Goal: Task Accomplishment & Management: Complete application form

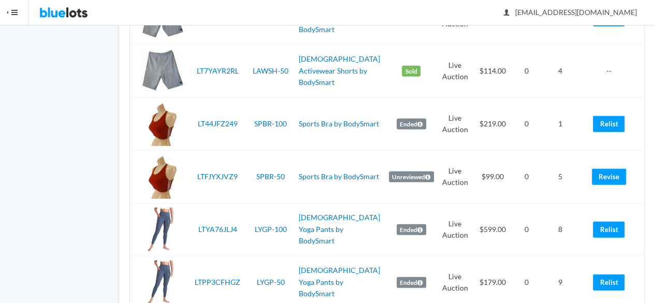
scroll to position [1501, 0]
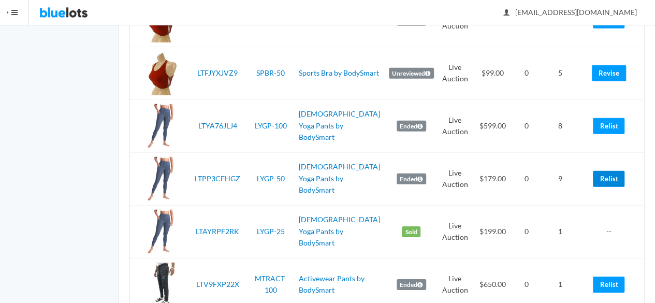
click at [614, 171] on link "Relist" at bounding box center [609, 179] width 32 height 16
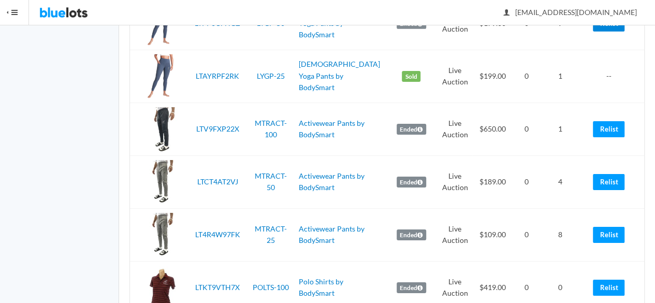
scroll to position [1708, 0]
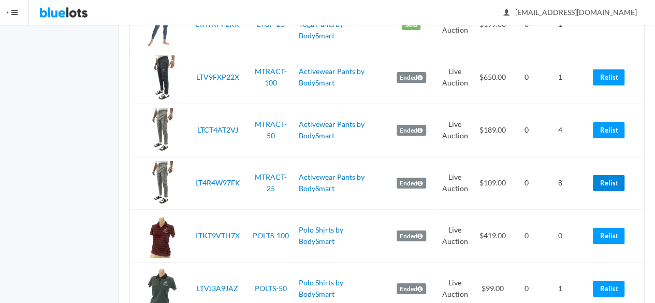
drag, startPoint x: 609, startPoint y: 179, endPoint x: 382, endPoint y: 57, distance: 257.0
click at [609, 179] on link "Relist" at bounding box center [609, 183] width 32 height 16
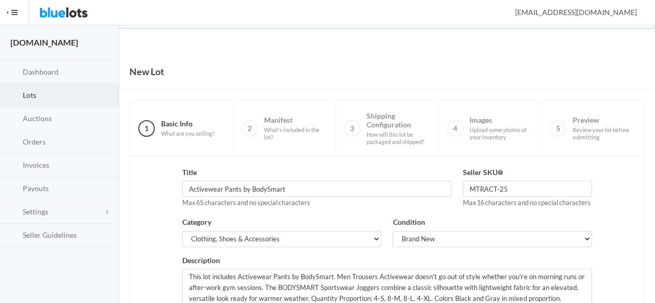
scroll to position [233, 0]
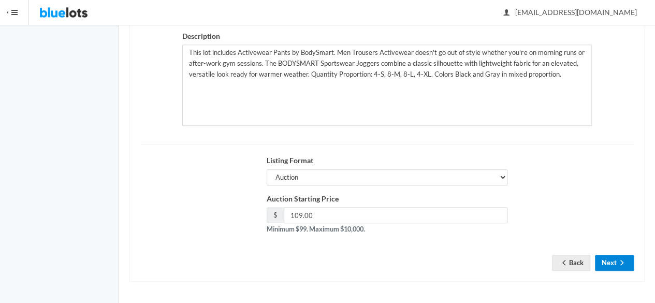
click at [618, 264] on icon "arrow forward" at bounding box center [621, 262] width 10 height 8
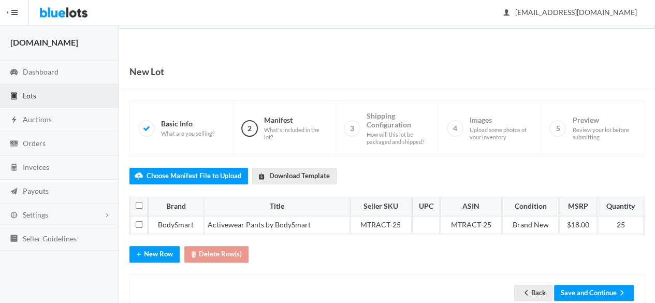
scroll to position [26, 0]
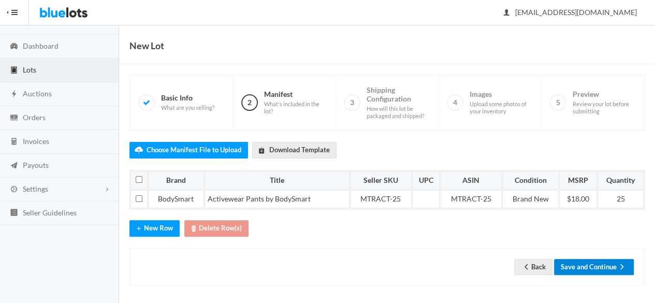
click at [586, 260] on button "Save and Continue" at bounding box center [594, 267] width 80 height 16
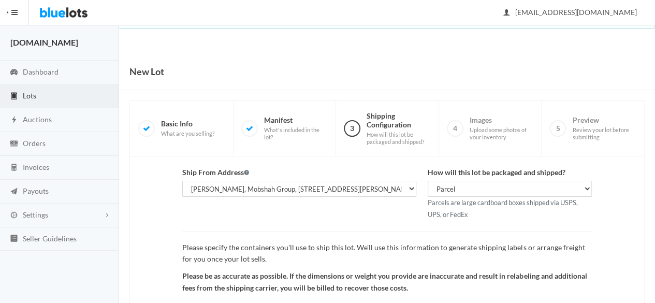
scroll to position [120, 0]
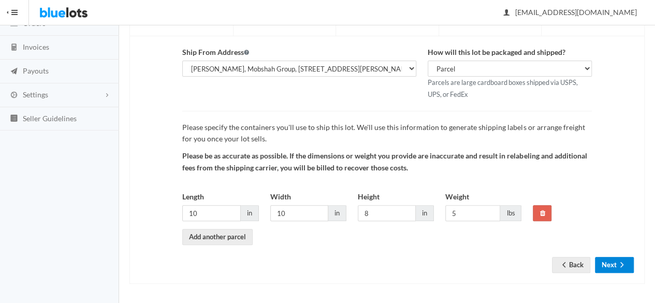
click at [613, 258] on button "Next" at bounding box center [614, 265] width 39 height 16
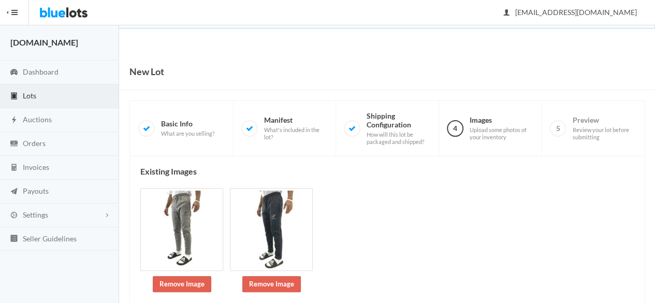
scroll to position [207, 0]
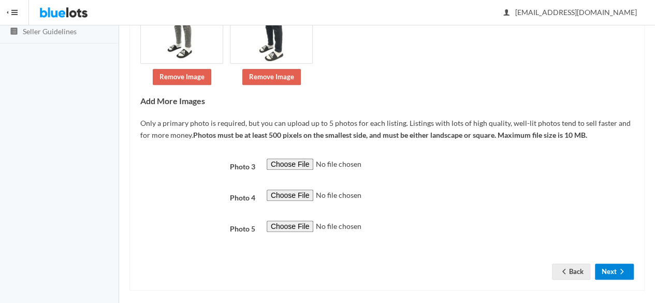
click at [621, 267] on button "Next" at bounding box center [614, 271] width 39 height 16
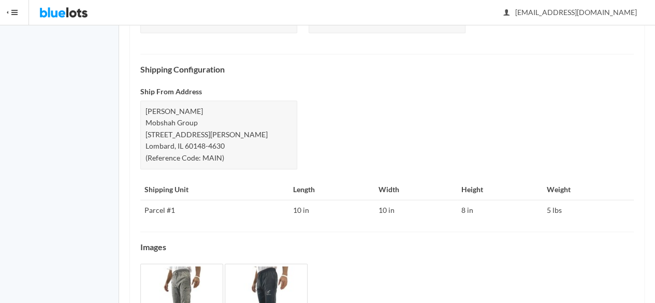
scroll to position [501, 0]
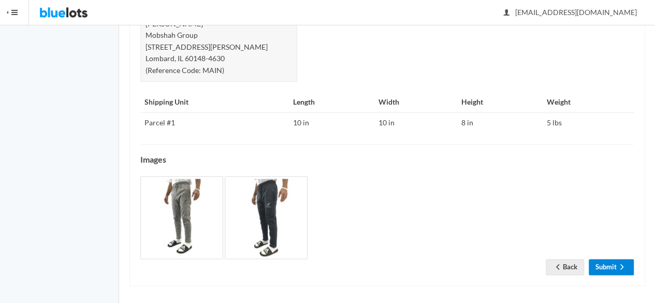
click at [611, 267] on link "Submit" at bounding box center [610, 267] width 45 height 16
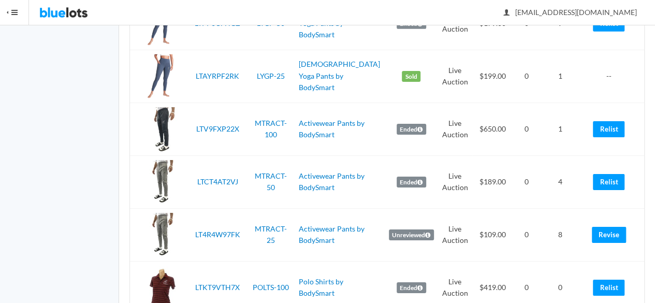
scroll to position [1760, 0]
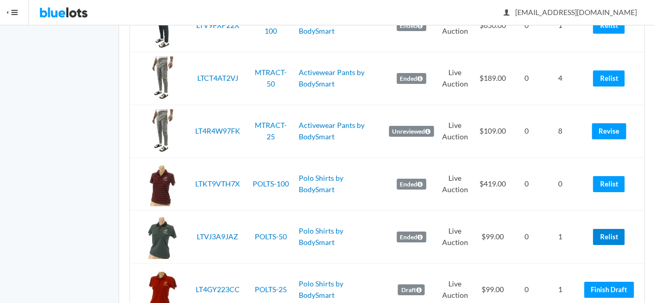
click at [609, 231] on link "Relist" at bounding box center [609, 237] width 32 height 16
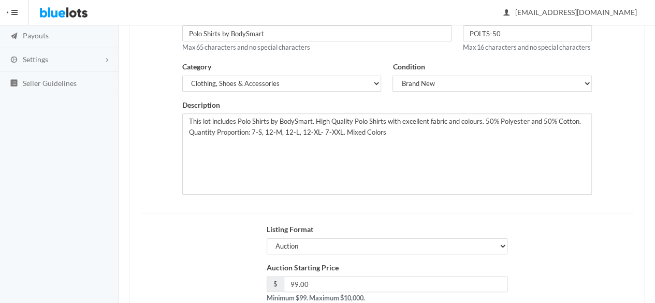
scroll to position [233, 0]
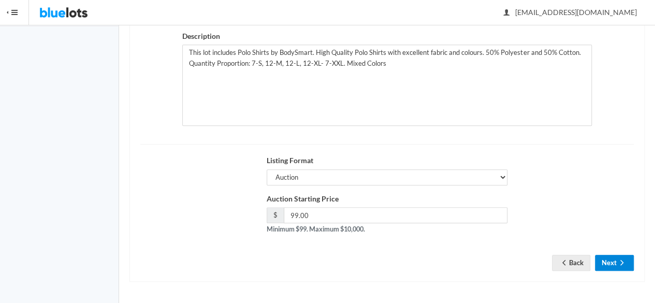
click at [603, 258] on button "Next" at bounding box center [614, 263] width 39 height 16
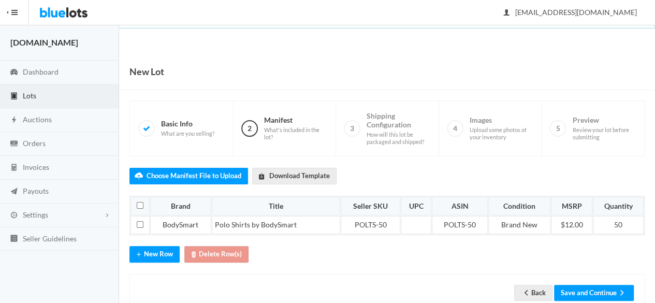
scroll to position [26, 0]
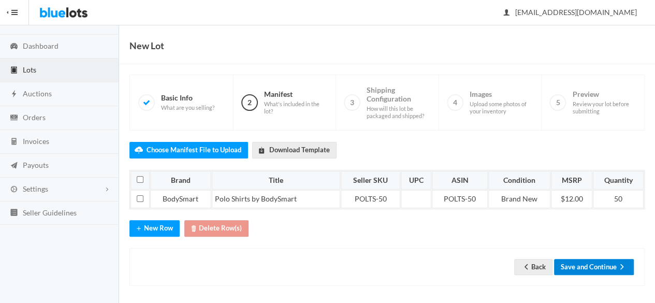
click at [601, 263] on button "Save and Continue" at bounding box center [594, 267] width 80 height 16
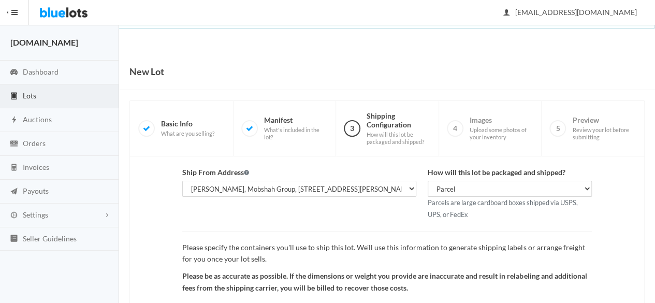
scroll to position [120, 0]
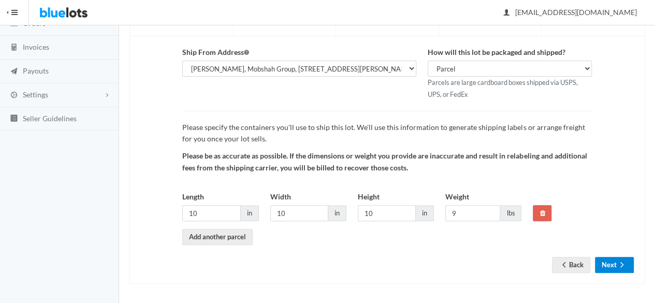
click at [608, 258] on button "Next" at bounding box center [614, 265] width 39 height 16
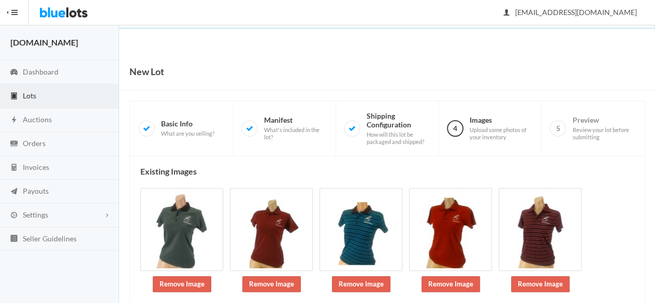
scroll to position [120, 0]
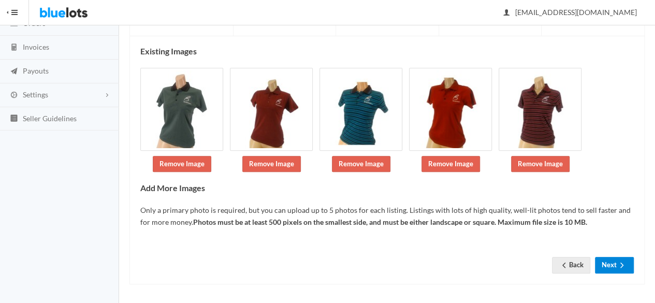
click at [604, 260] on button "Next" at bounding box center [614, 265] width 39 height 16
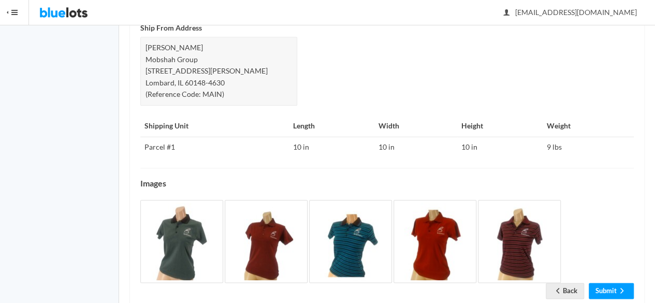
scroll to position [490, 0]
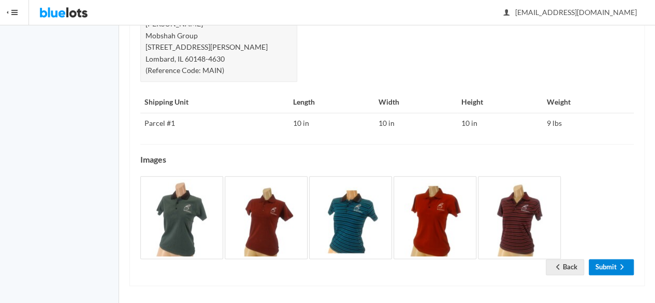
click at [613, 264] on link "Submit" at bounding box center [610, 267] width 45 height 16
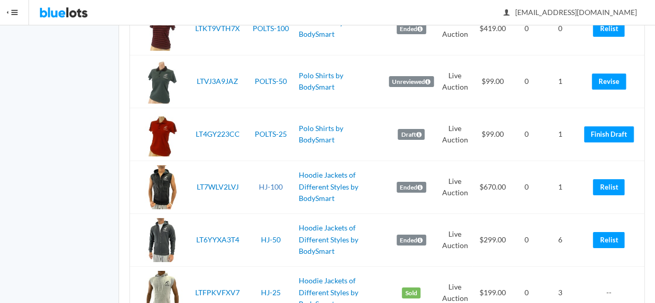
scroll to position [1967, 0]
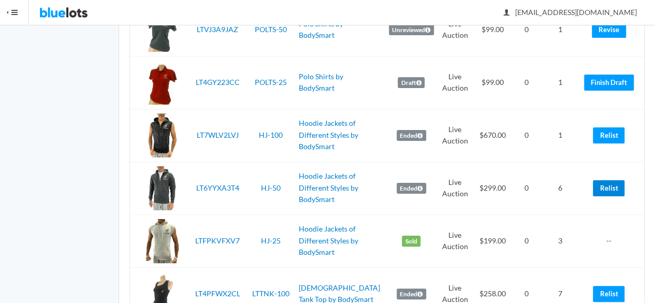
click at [611, 181] on link "Relist" at bounding box center [609, 188] width 32 height 16
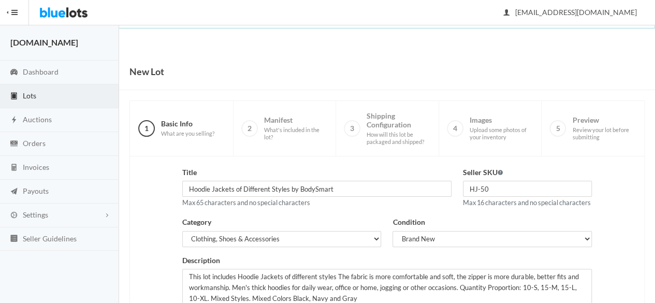
scroll to position [233, 0]
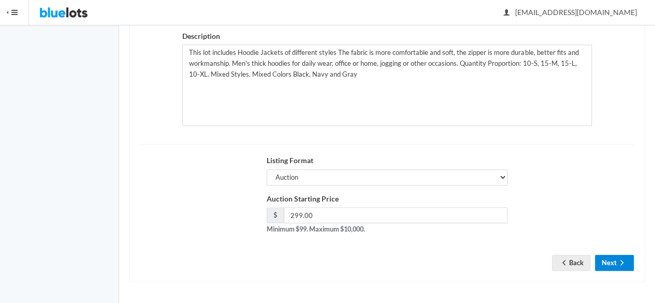
click at [626, 262] on icon "arrow forward" at bounding box center [621, 262] width 10 height 8
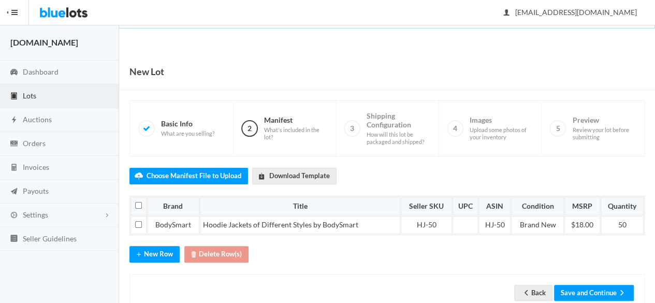
scroll to position [26, 0]
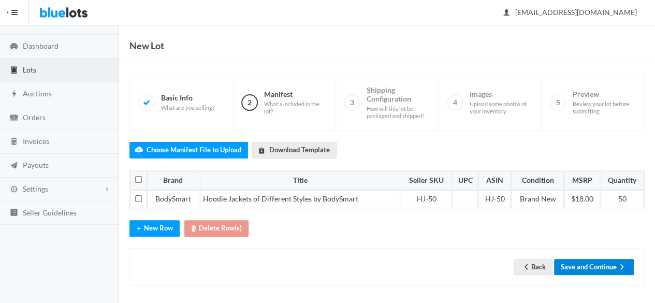
click at [577, 268] on button "Save and Continue" at bounding box center [594, 267] width 80 height 16
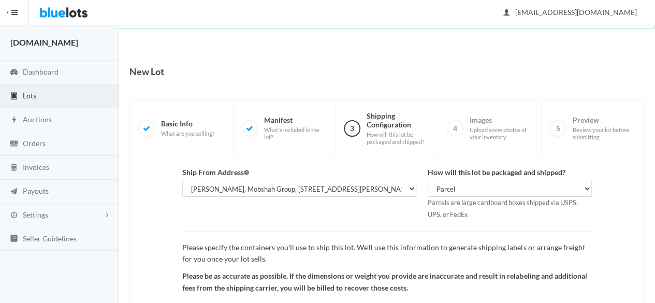
scroll to position [120, 0]
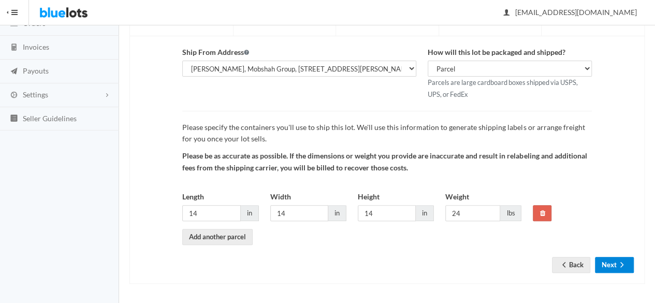
click at [623, 264] on icon "arrow forward" at bounding box center [621, 264] width 10 height 8
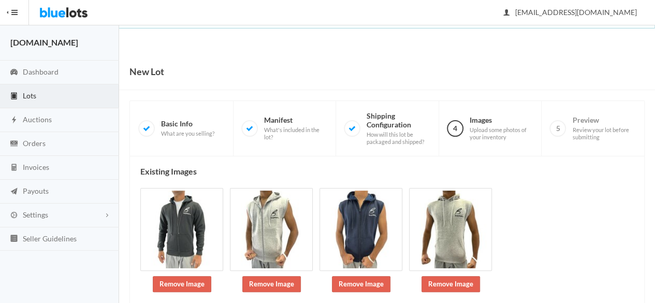
scroll to position [152, 0]
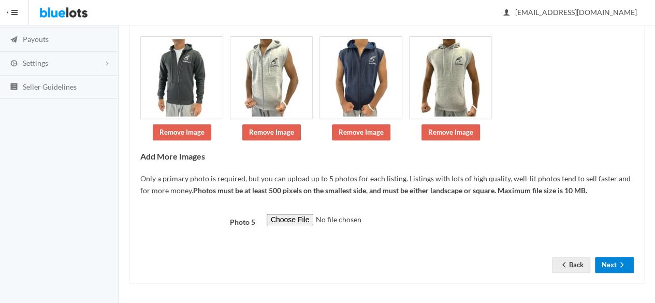
click at [623, 263] on icon "arrow forward" at bounding box center [621, 264] width 10 height 8
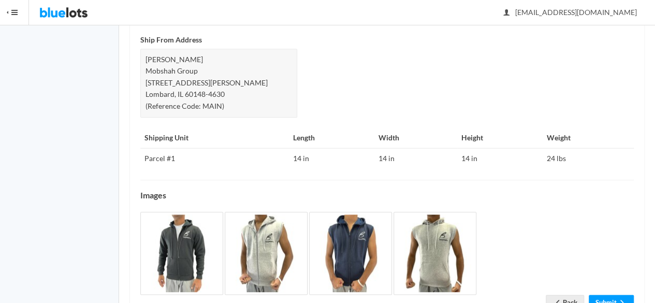
scroll to position [501, 0]
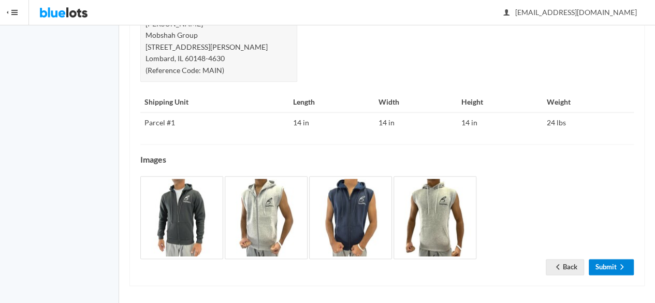
click at [602, 269] on link "Submit" at bounding box center [610, 267] width 45 height 16
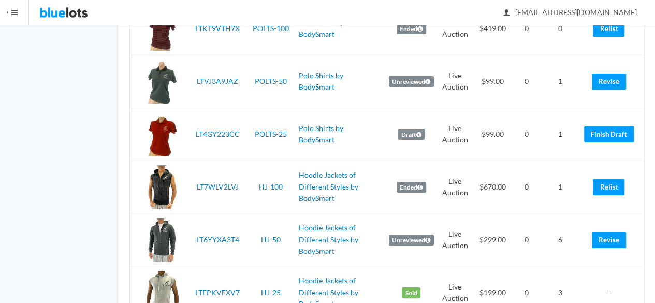
scroll to position [2122, 0]
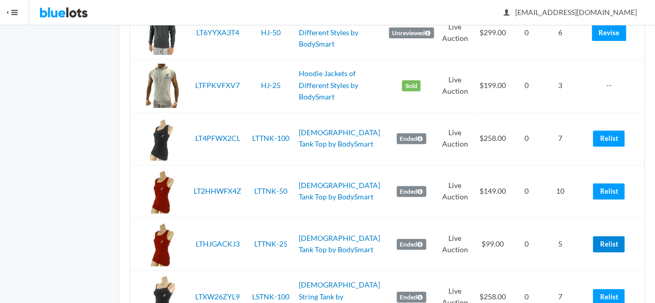
drag, startPoint x: 602, startPoint y: 237, endPoint x: 372, endPoint y: 52, distance: 294.8
click at [603, 237] on link "Relist" at bounding box center [609, 244] width 32 height 16
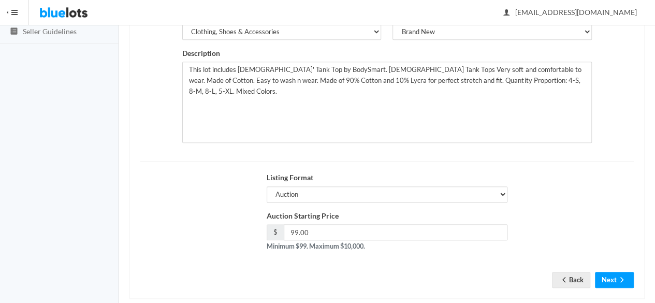
scroll to position [233, 0]
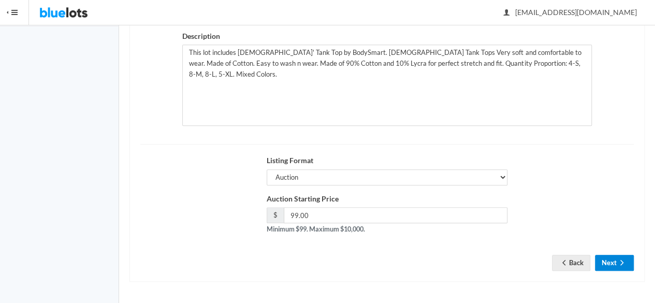
click at [627, 269] on button "Next" at bounding box center [614, 263] width 39 height 16
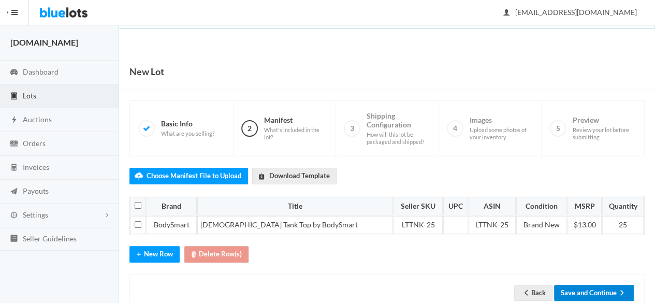
click at [572, 288] on button "Save and Continue" at bounding box center [594, 293] width 80 height 16
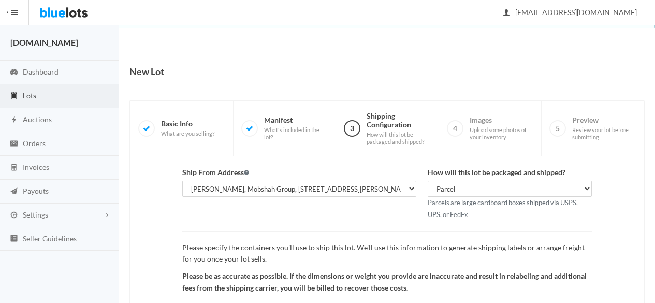
scroll to position [120, 0]
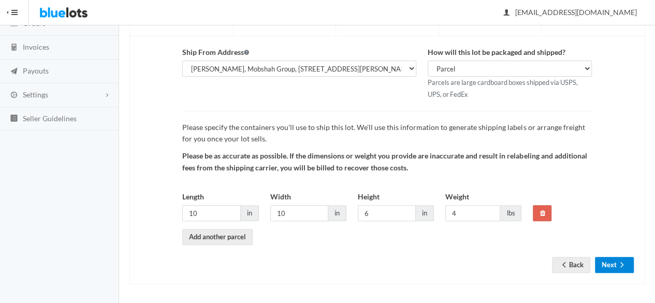
click at [619, 268] on ion-icon "arrow forward" at bounding box center [621, 265] width 10 height 10
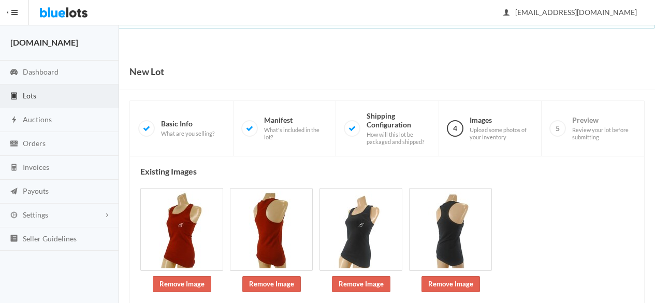
scroll to position [152, 0]
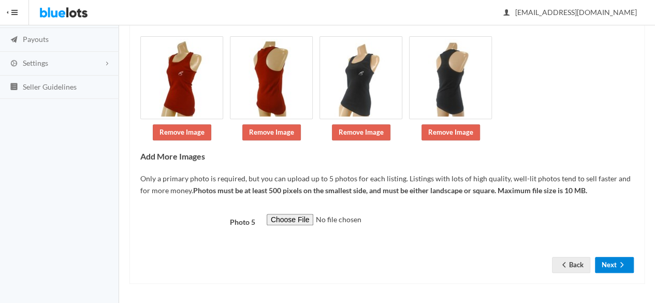
click at [602, 266] on button "Next" at bounding box center [614, 265] width 39 height 16
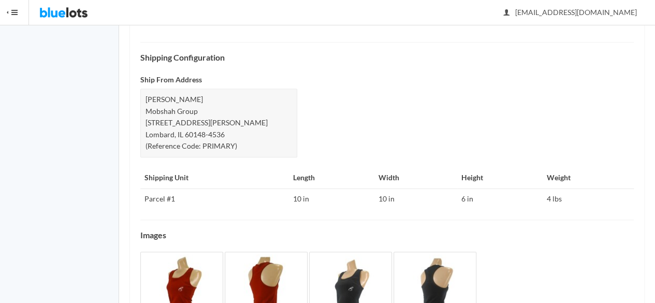
scroll to position [490, 0]
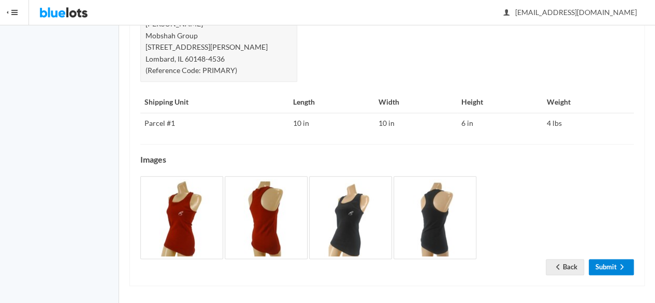
click at [601, 259] on link "Submit" at bounding box center [610, 267] width 45 height 16
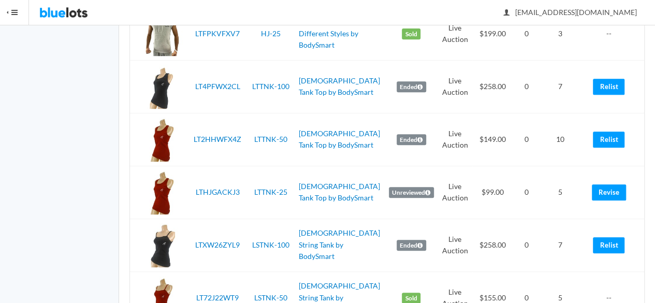
scroll to position [2277, 0]
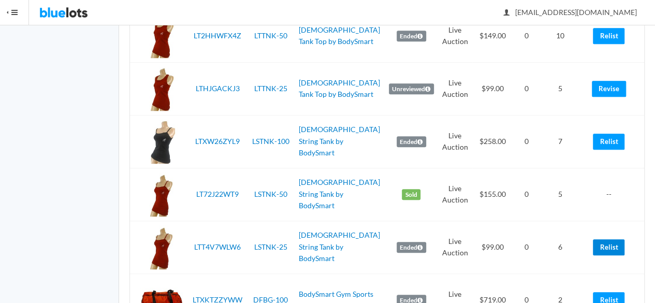
click at [604, 243] on link "Relist" at bounding box center [609, 247] width 32 height 16
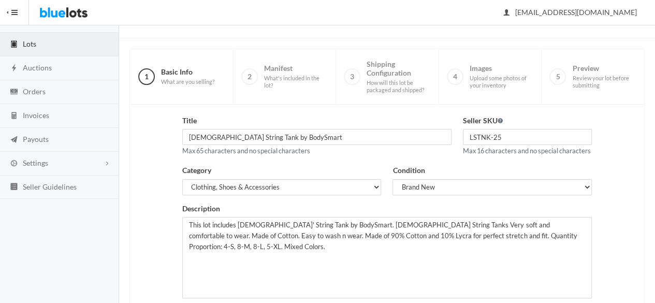
scroll to position [233, 0]
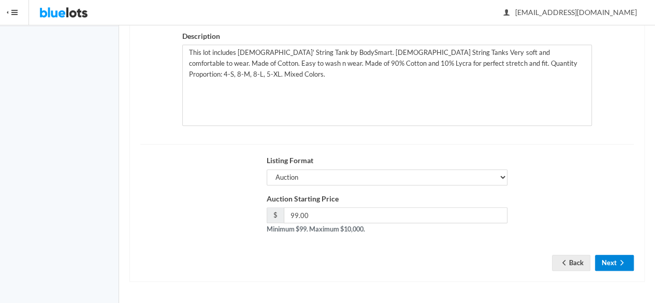
click at [607, 261] on button "Next" at bounding box center [614, 263] width 39 height 16
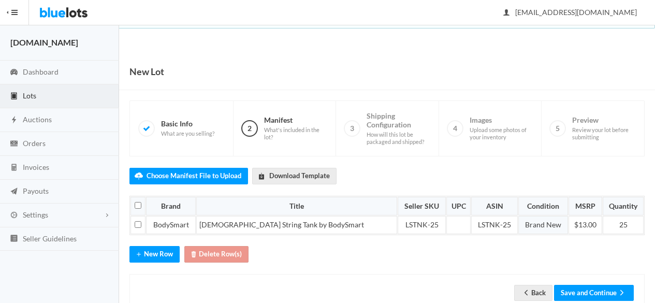
scroll to position [26, 0]
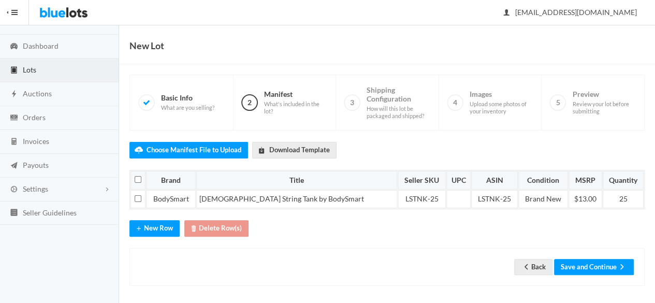
click at [582, 254] on div "Back Save and Continue" at bounding box center [386, 267] width 515 height 38
click at [584, 260] on button "Save and Continue" at bounding box center [594, 267] width 80 height 16
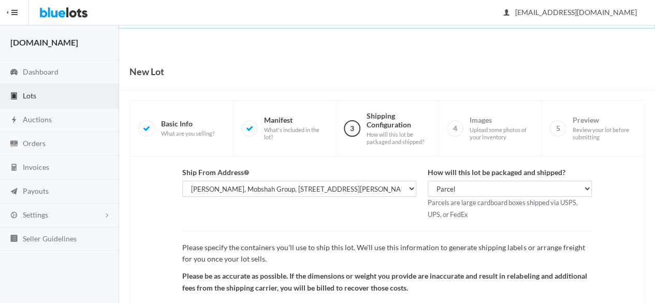
scroll to position [120, 0]
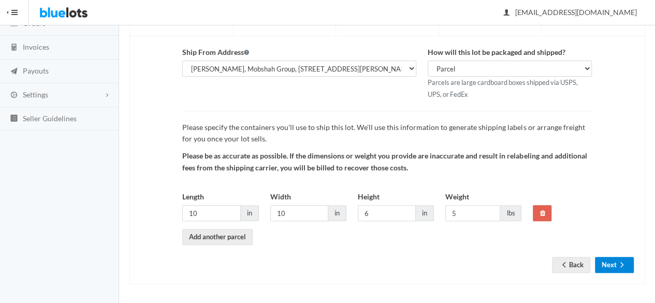
click at [616, 263] on button "Next" at bounding box center [614, 265] width 39 height 16
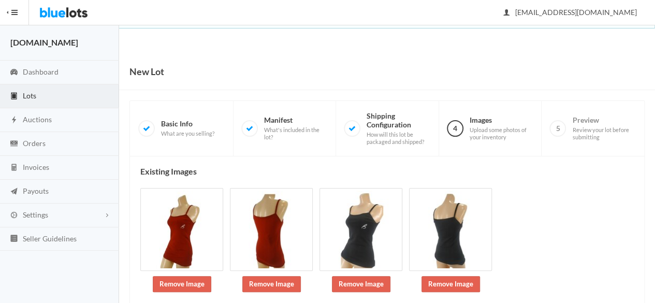
scroll to position [152, 0]
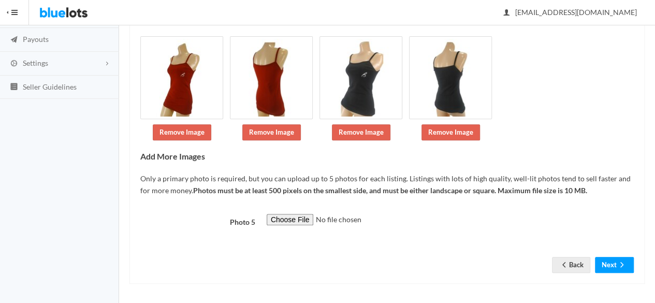
click at [602, 252] on form "Photo 5 Back Next" at bounding box center [386, 235] width 493 height 43
click at [601, 252] on form "Photo 5 Back Next" at bounding box center [386, 235] width 493 height 43
click at [603, 260] on button "Next" at bounding box center [614, 265] width 39 height 16
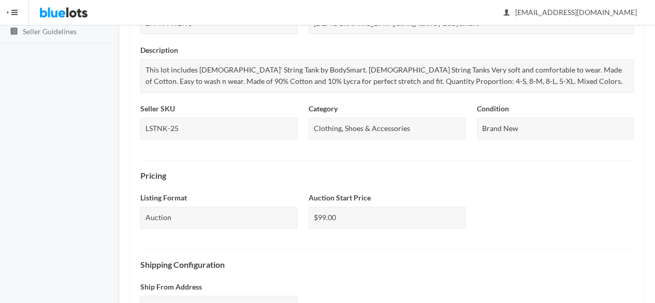
scroll to position [490, 0]
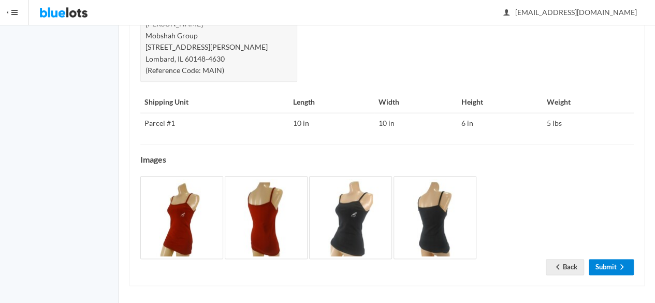
click at [613, 264] on link "Submit" at bounding box center [610, 267] width 45 height 16
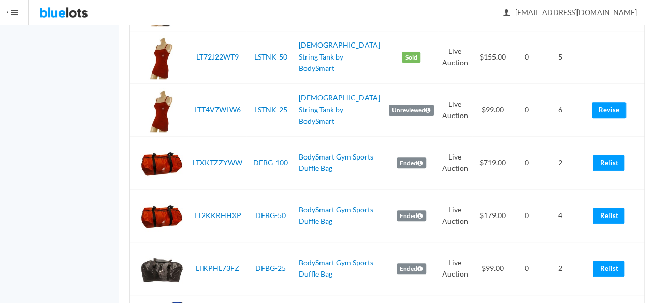
scroll to position [2518, 0]
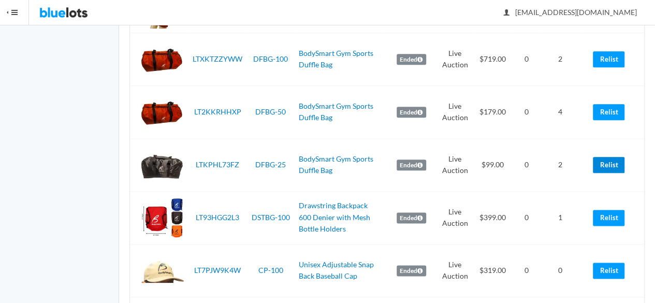
click at [614, 161] on link "Relist" at bounding box center [609, 165] width 32 height 16
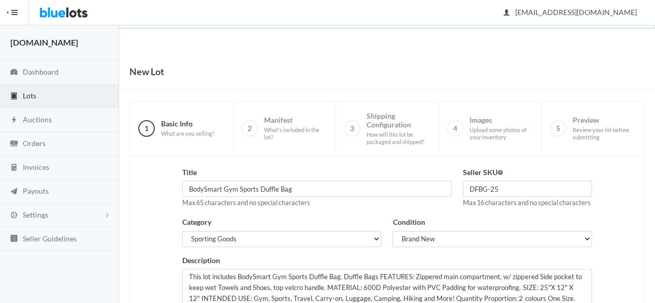
scroll to position [233, 0]
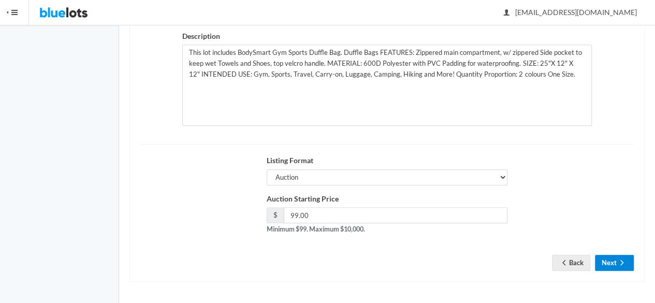
click at [616, 265] on button "Next" at bounding box center [614, 263] width 39 height 16
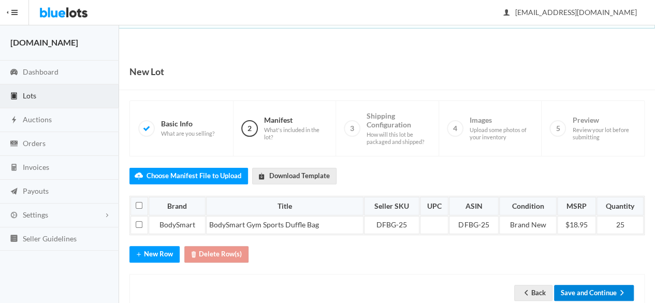
click at [595, 290] on button "Save and Continue" at bounding box center [594, 293] width 80 height 16
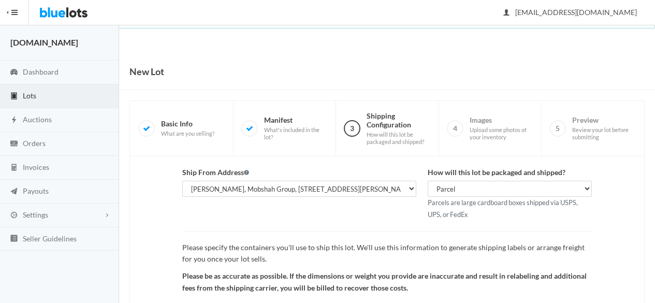
scroll to position [120, 0]
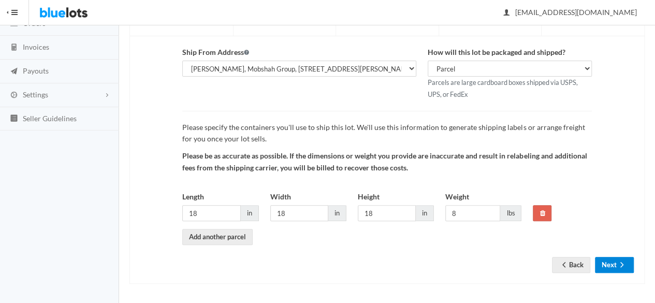
click at [624, 265] on icon "arrow forward" at bounding box center [621, 264] width 10 height 8
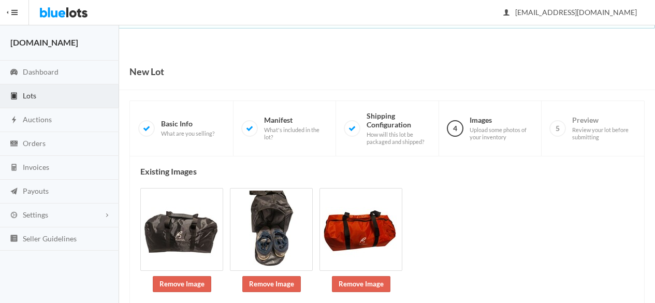
scroll to position [183, 0]
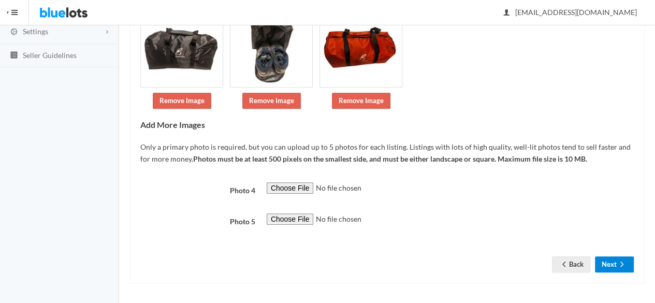
click at [614, 267] on button "Next" at bounding box center [614, 264] width 39 height 16
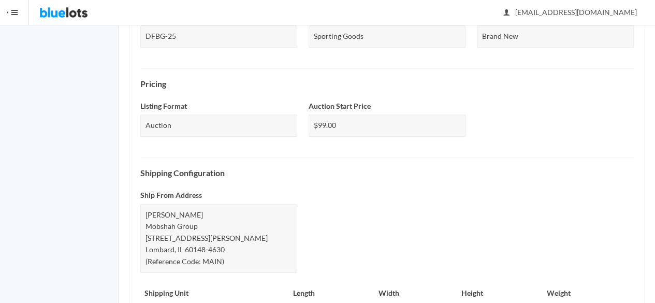
scroll to position [501, 0]
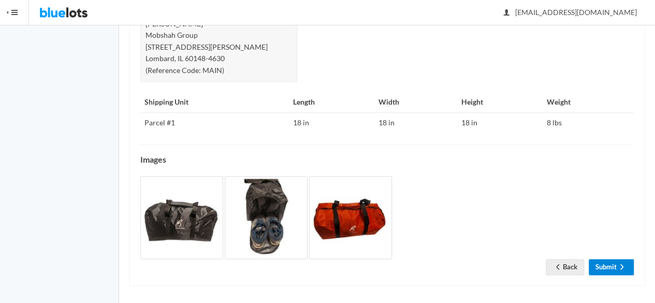
click at [608, 260] on link "Submit" at bounding box center [610, 267] width 45 height 16
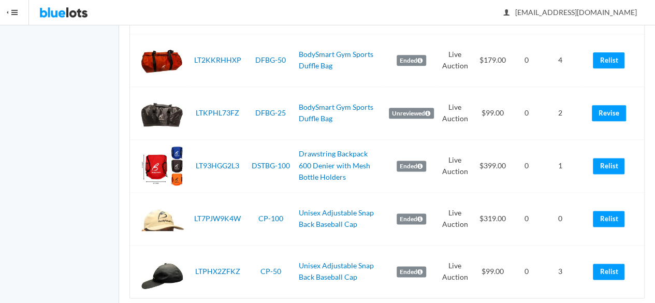
scroll to position [2518, 0]
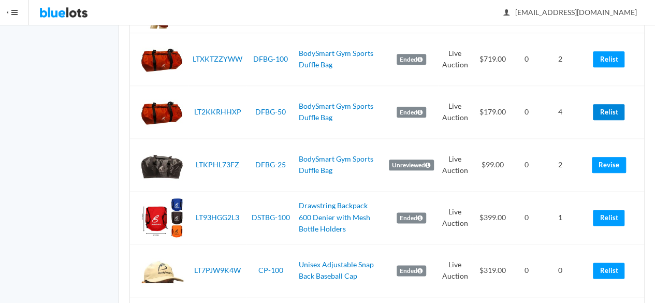
click at [609, 108] on link "Relist" at bounding box center [609, 112] width 32 height 16
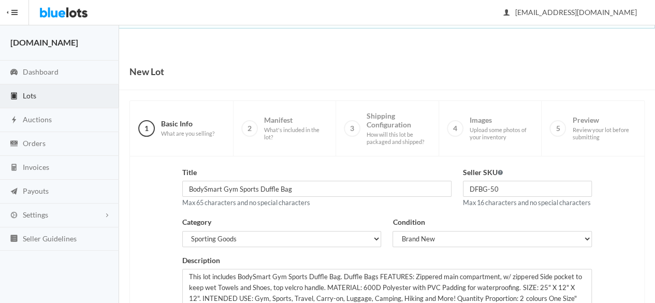
scroll to position [233, 0]
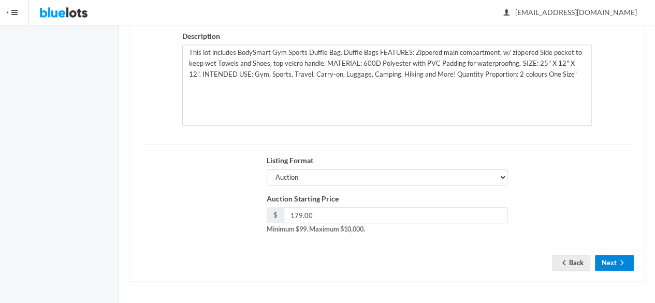
click at [605, 258] on button "Next" at bounding box center [614, 263] width 39 height 16
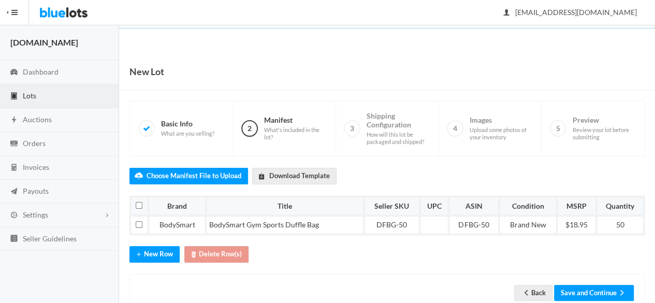
scroll to position [26, 0]
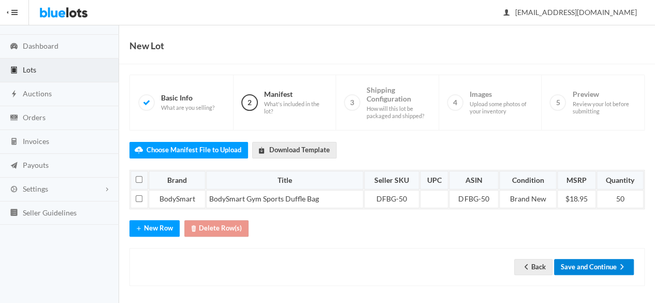
click at [575, 260] on button "Save and Continue" at bounding box center [594, 267] width 80 height 16
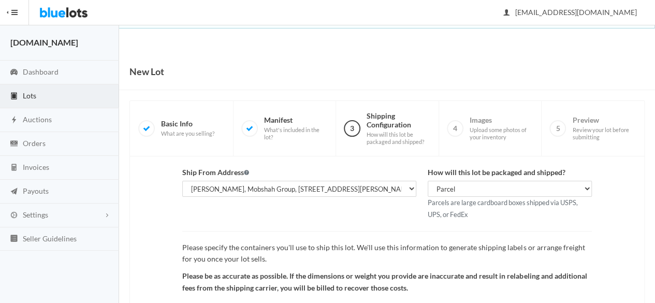
scroll to position [120, 0]
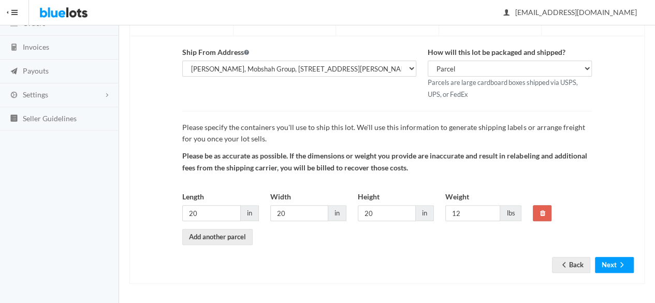
click at [624, 272] on div "Ship From Address Shahzad Latif, WholesaleSmartBuy.com, 2077 W Roosevelt Rd, Wh…" at bounding box center [386, 159] width 515 height 247
click at [623, 267] on ion-icon "arrow forward" at bounding box center [621, 265] width 10 height 10
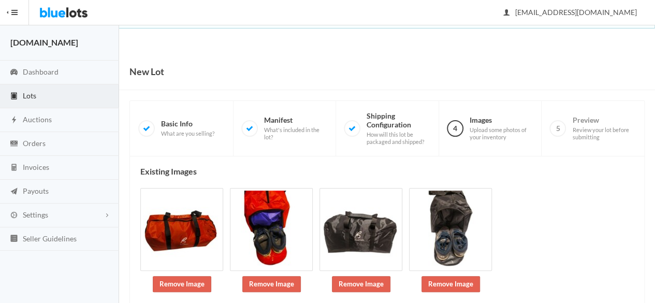
scroll to position [152, 0]
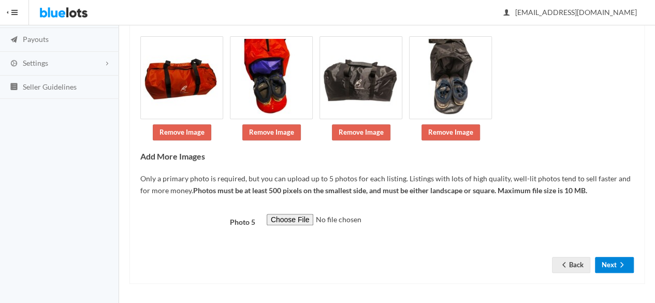
click at [612, 263] on button "Next" at bounding box center [614, 265] width 39 height 16
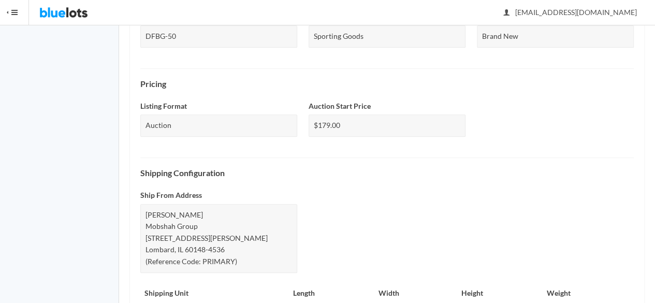
scroll to position [501, 0]
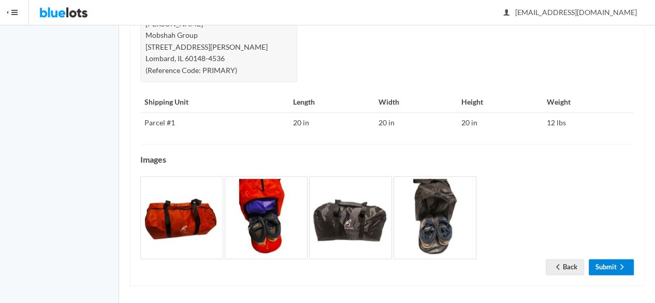
click at [600, 259] on link "Submit" at bounding box center [610, 267] width 45 height 16
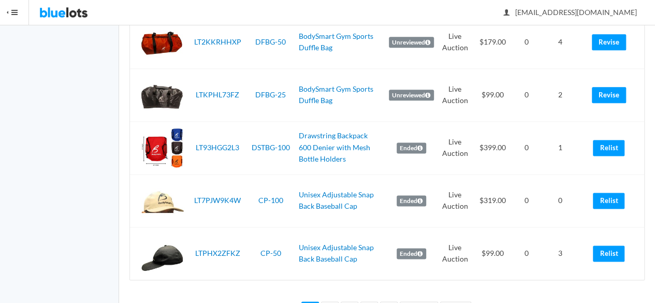
scroll to position [2621, 0]
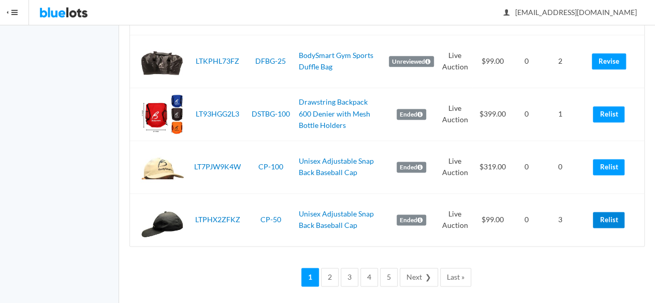
drag, startPoint x: 609, startPoint y: 211, endPoint x: 382, endPoint y: 54, distance: 275.8
click at [609, 212] on link "Relist" at bounding box center [609, 220] width 32 height 16
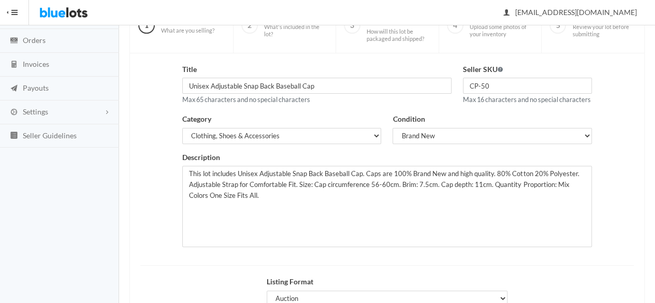
scroll to position [233, 0]
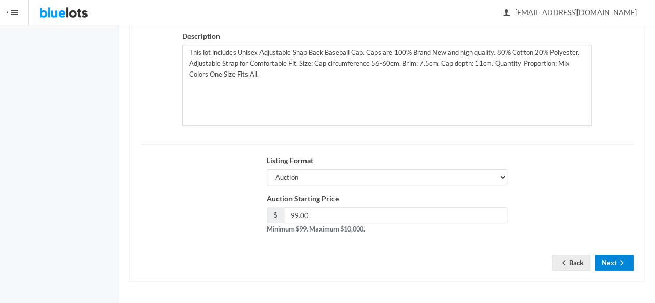
click at [620, 265] on icon "arrow forward" at bounding box center [621, 262] width 3 height 5
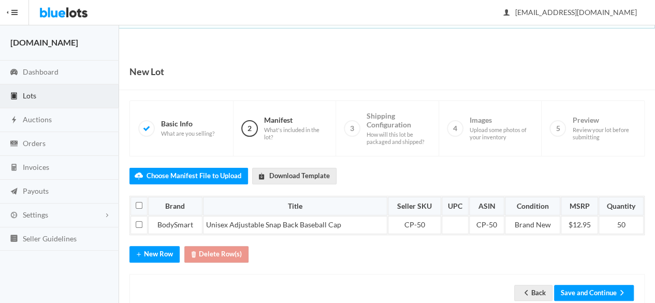
scroll to position [26, 0]
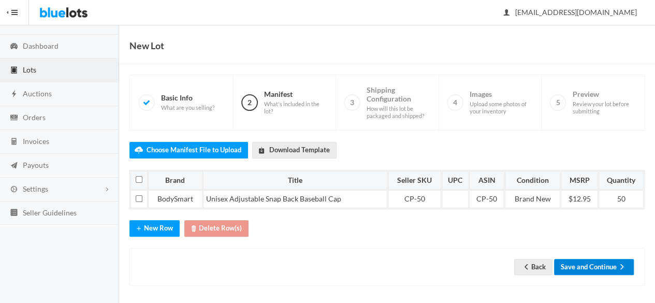
click at [590, 267] on button "Save and Continue" at bounding box center [594, 267] width 80 height 16
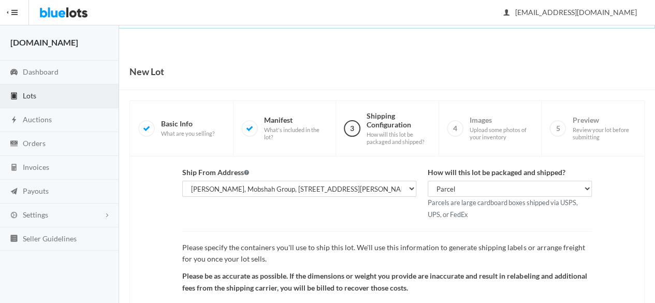
scroll to position [120, 0]
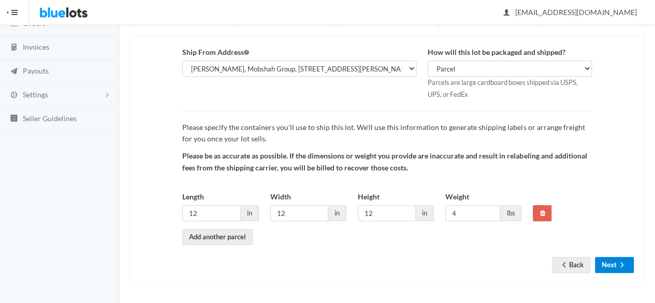
click at [615, 261] on button "Next" at bounding box center [614, 265] width 39 height 16
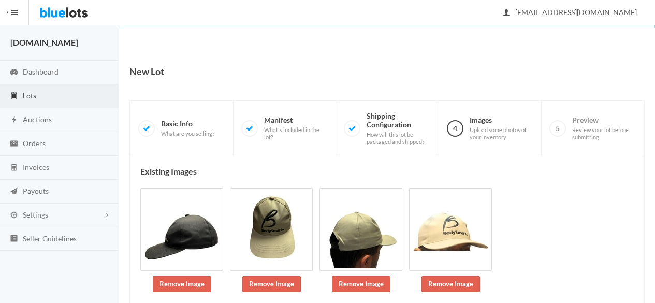
scroll to position [152, 0]
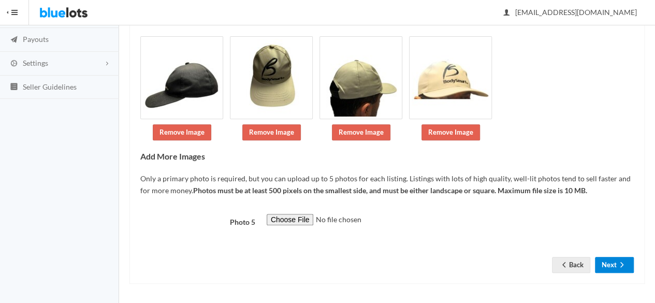
click at [614, 267] on button "Next" at bounding box center [614, 265] width 39 height 16
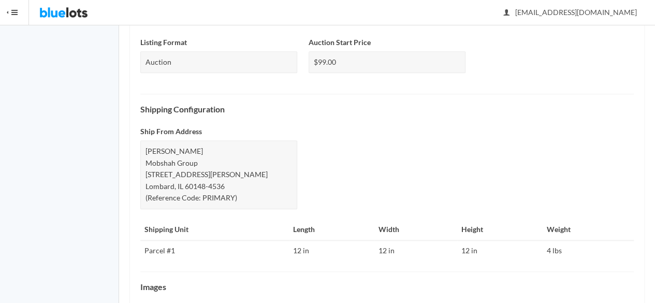
scroll to position [490, 0]
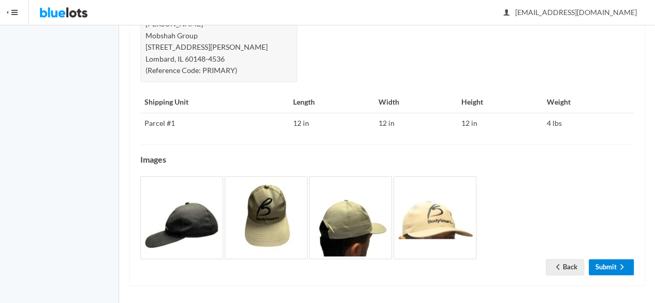
click at [600, 260] on link "Submit" at bounding box center [610, 267] width 45 height 16
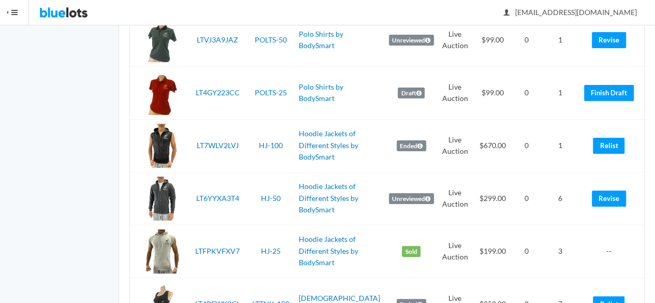
scroll to position [2621, 0]
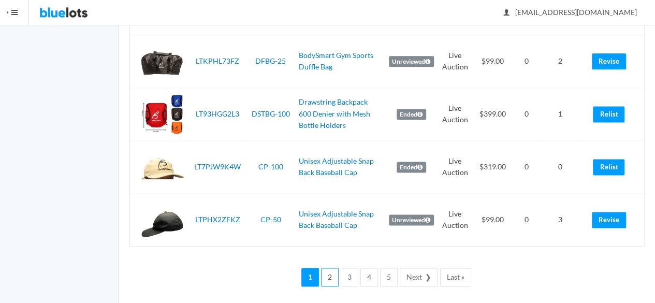
click at [335, 272] on link "2" at bounding box center [330, 277] width 18 height 19
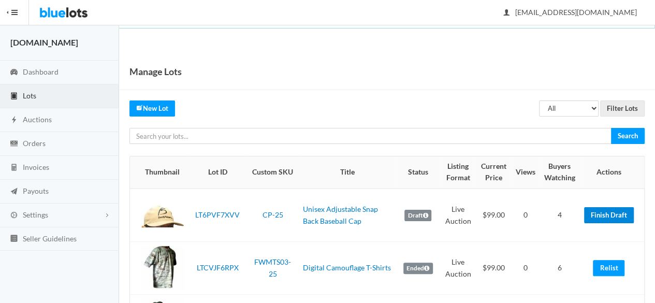
click at [594, 209] on link "Finish Draft" at bounding box center [609, 215] width 50 height 16
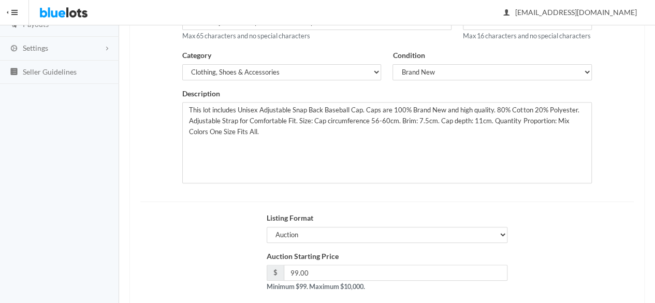
scroll to position [233, 0]
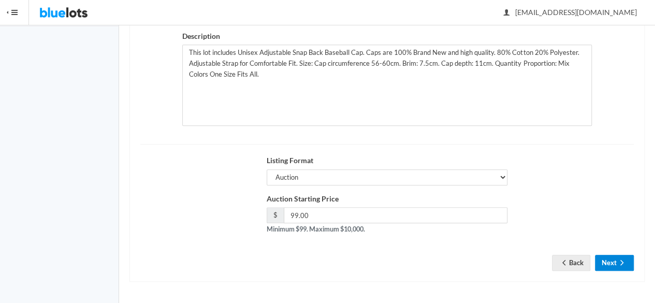
click at [605, 257] on button "Next" at bounding box center [614, 263] width 39 height 16
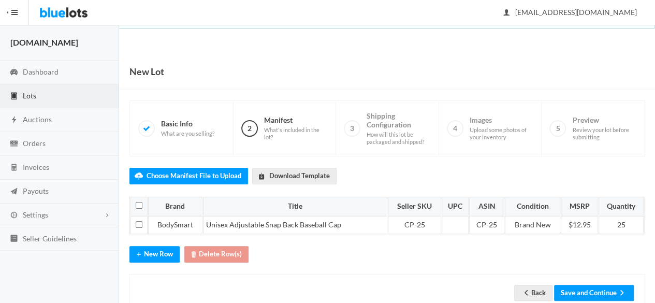
scroll to position [26, 0]
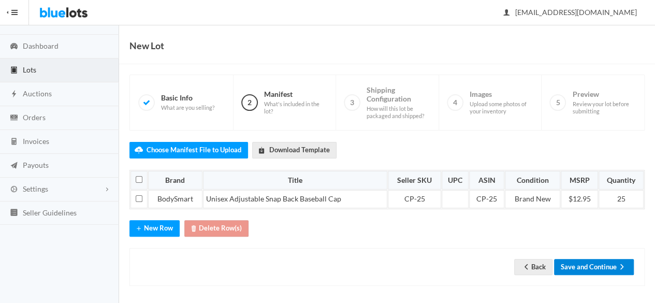
click at [598, 259] on button "Save and Continue" at bounding box center [594, 267] width 80 height 16
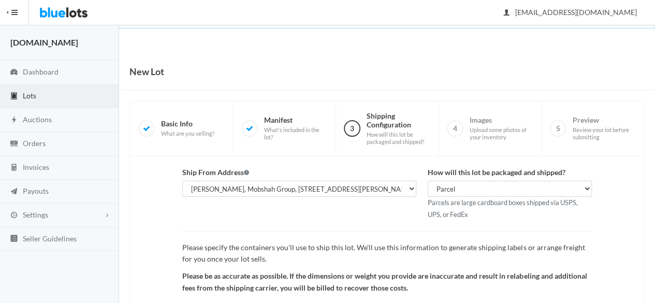
scroll to position [120, 0]
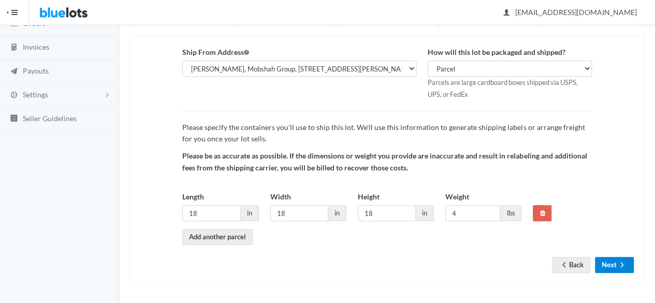
click at [613, 263] on button "Next" at bounding box center [614, 265] width 39 height 16
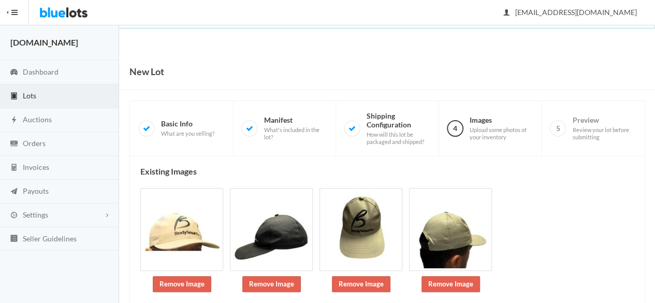
scroll to position [152, 0]
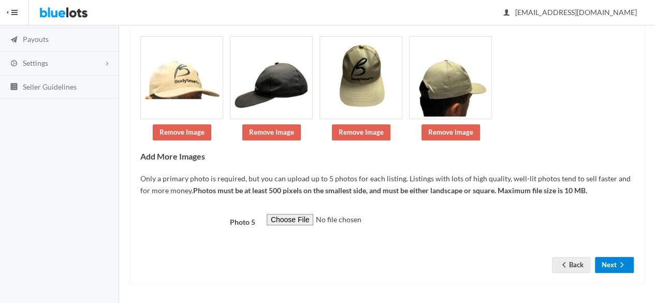
click at [619, 264] on icon "arrow forward" at bounding box center [621, 264] width 10 height 8
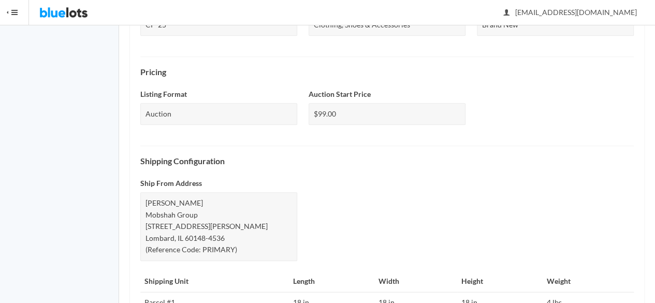
scroll to position [490, 0]
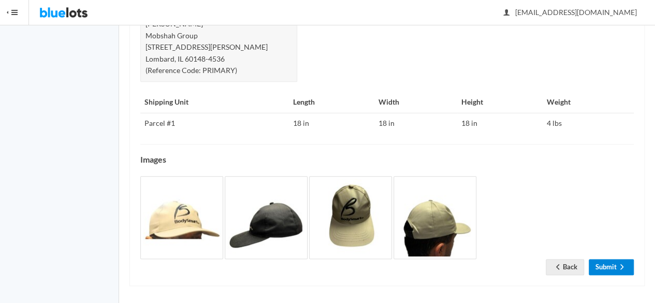
click at [611, 262] on link "Submit" at bounding box center [610, 267] width 45 height 16
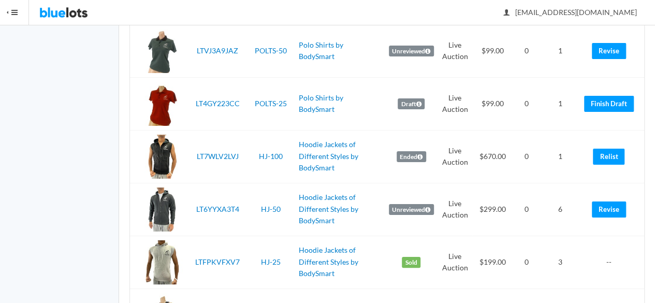
scroll to position [2621, 0]
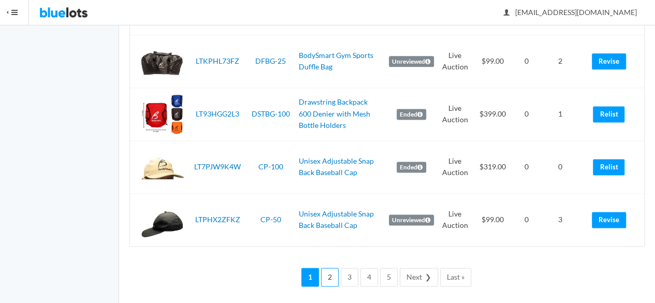
click at [330, 269] on link "2" at bounding box center [330, 277] width 18 height 19
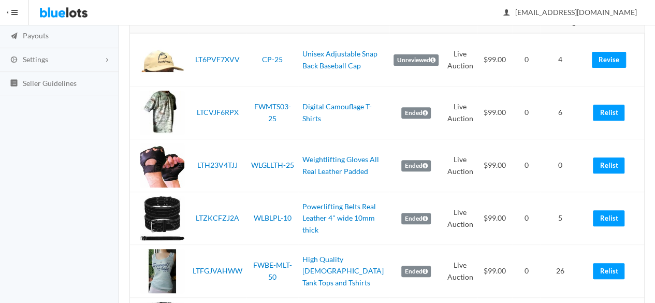
scroll to position [207, 0]
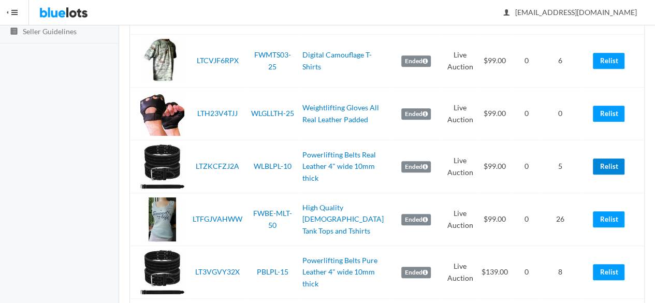
drag, startPoint x: 611, startPoint y: 162, endPoint x: 380, endPoint y: 53, distance: 254.7
click at [611, 162] on link "Relist" at bounding box center [609, 166] width 32 height 16
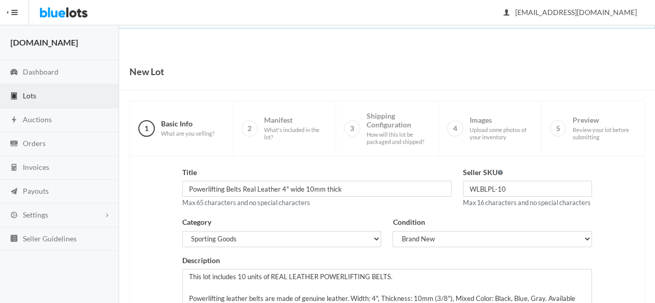
scroll to position [233, 0]
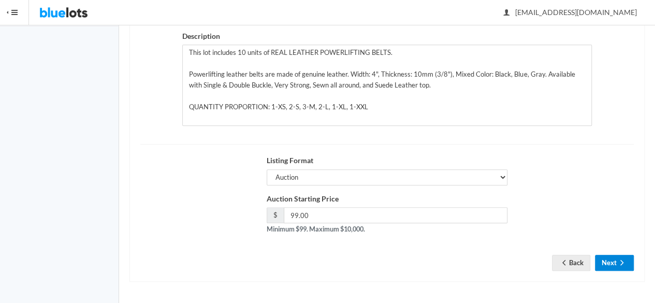
click at [608, 264] on button "Next" at bounding box center [614, 263] width 39 height 16
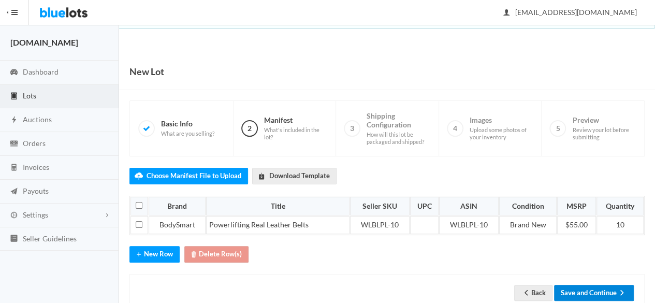
click at [589, 285] on button "Save and Continue" at bounding box center [594, 293] width 80 height 16
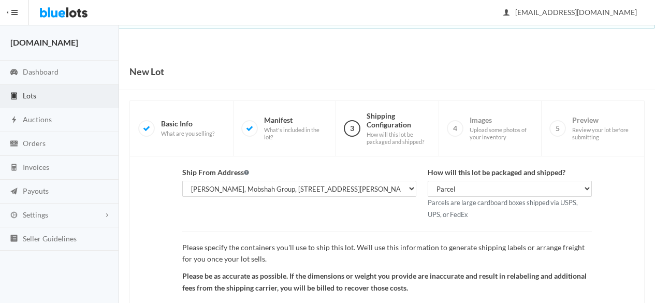
scroll to position [120, 0]
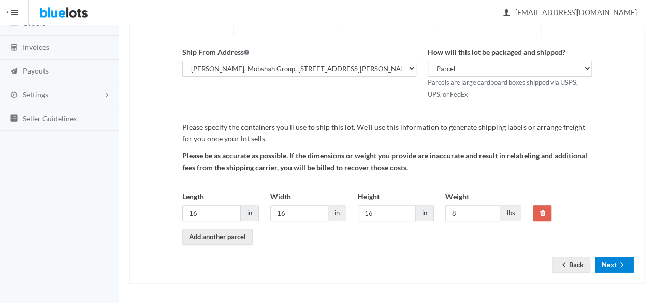
click at [627, 267] on button "Next" at bounding box center [614, 265] width 39 height 16
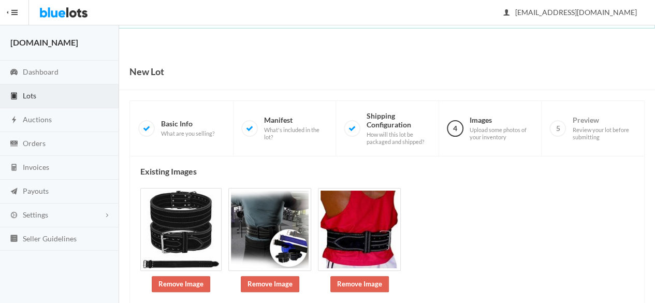
scroll to position [183, 0]
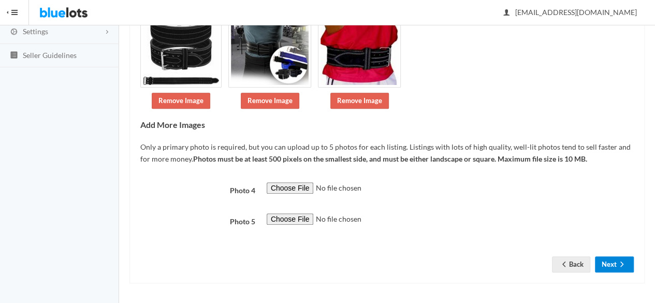
click at [614, 265] on button "Next" at bounding box center [614, 264] width 39 height 16
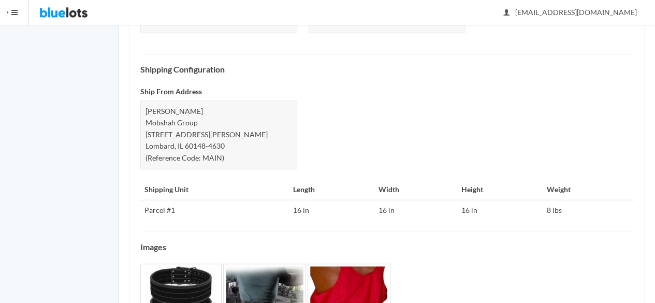
scroll to position [501, 0]
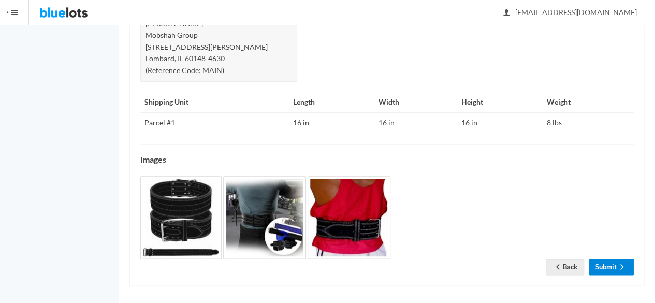
click at [596, 270] on link "Submit" at bounding box center [610, 267] width 45 height 16
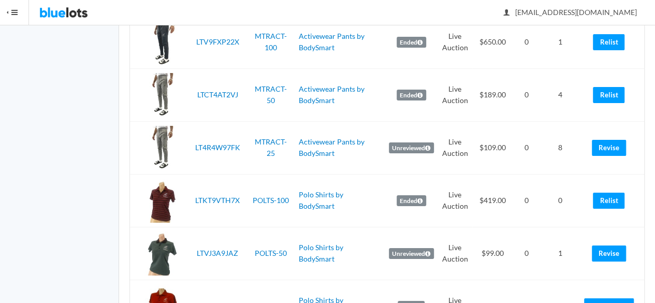
scroll to position [2621, 0]
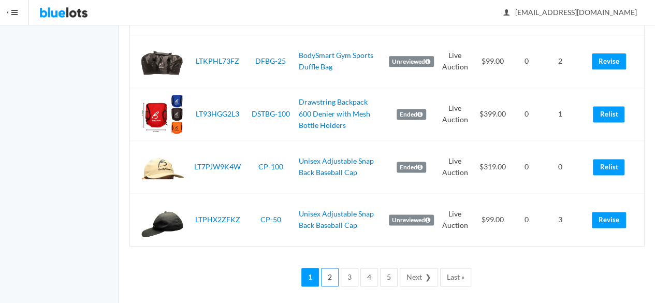
click at [329, 273] on link "2" at bounding box center [330, 277] width 18 height 19
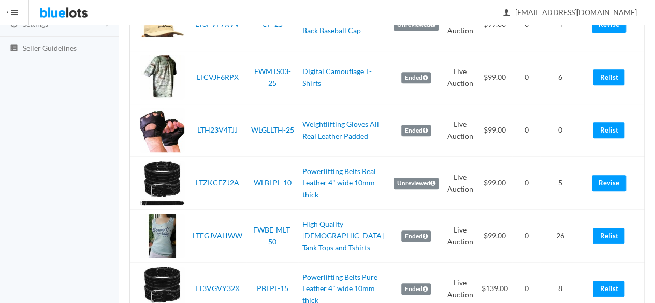
scroll to position [212, 0]
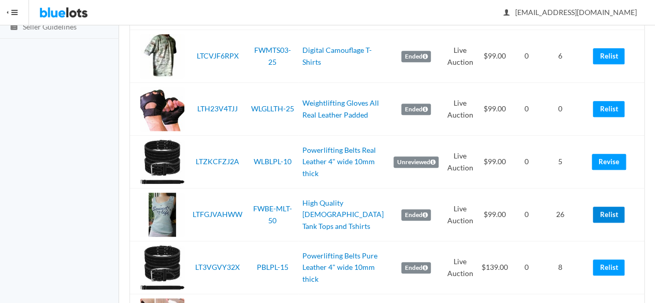
click at [606, 210] on link "Relist" at bounding box center [609, 214] width 32 height 16
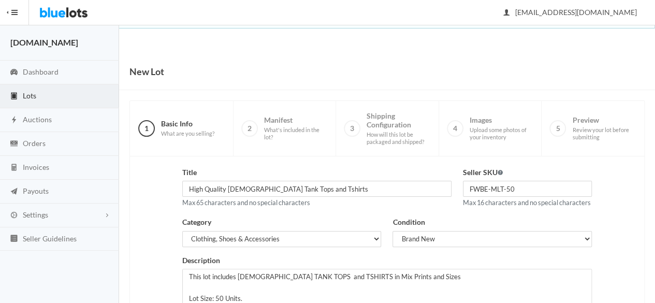
scroll to position [233, 0]
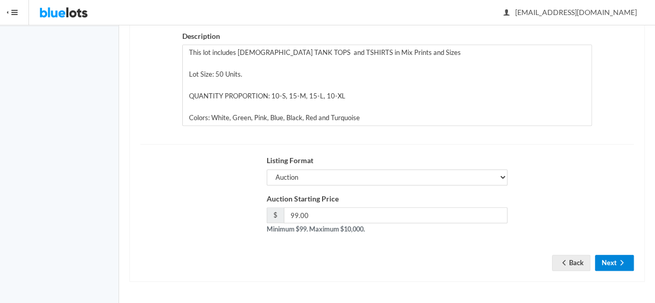
click at [616, 262] on button "Next" at bounding box center [614, 263] width 39 height 16
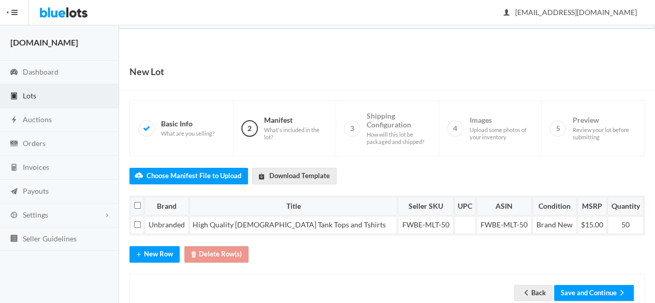
scroll to position [26, 0]
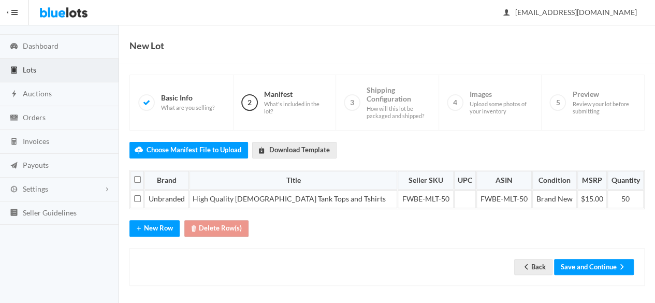
click at [588, 250] on div "Back Save and Continue" at bounding box center [386, 267] width 515 height 38
click at [587, 259] on button "Save and Continue" at bounding box center [594, 267] width 80 height 16
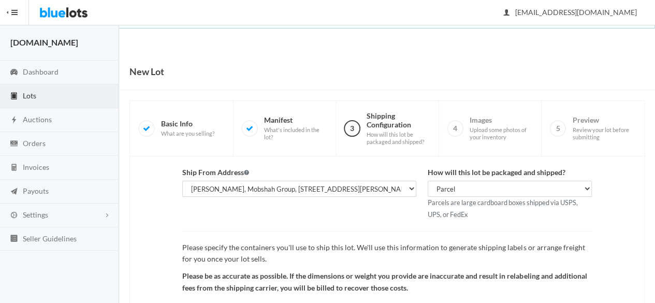
scroll to position [120, 0]
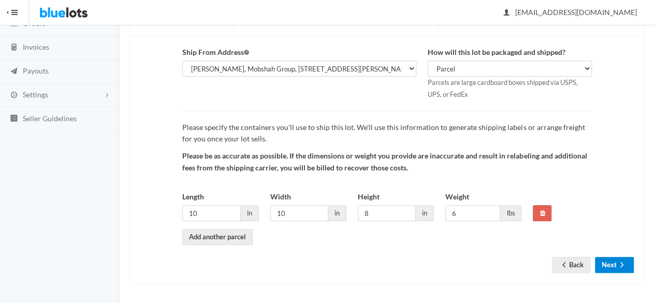
click at [606, 262] on button "Next" at bounding box center [614, 265] width 39 height 16
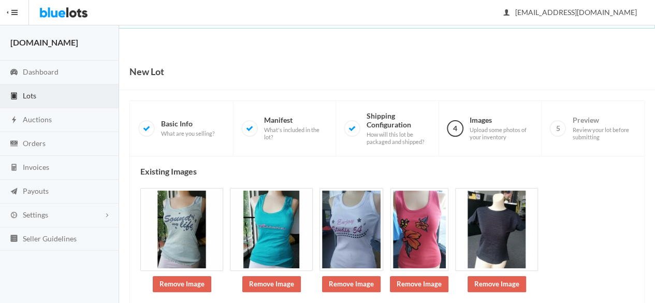
scroll to position [120, 0]
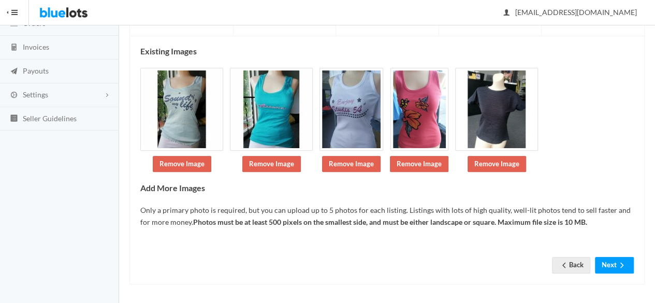
drag, startPoint x: 662, startPoint y: 71, endPoint x: 652, endPoint y: 234, distance: 163.3
click at [654, 183] on html "Bluelots is for sale. If you are interested in purchasing the business, please …" at bounding box center [327, 31] width 655 height 303
click at [609, 262] on button "Next" at bounding box center [614, 265] width 39 height 16
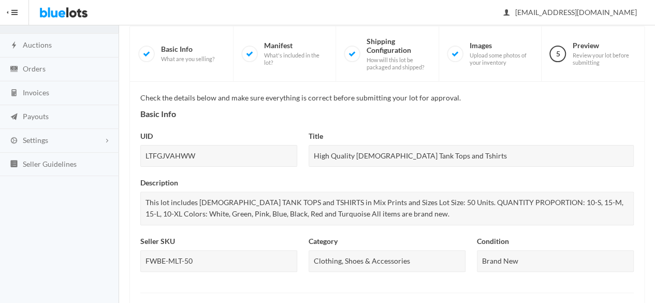
scroll to position [490, 0]
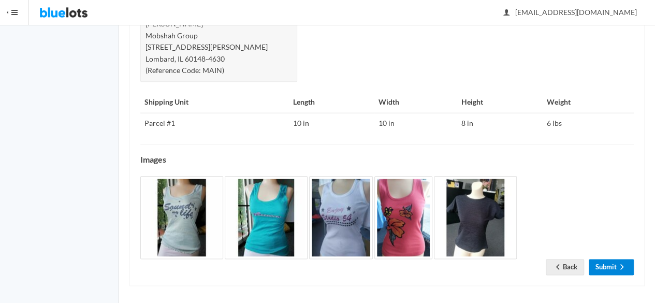
click at [608, 264] on link "Submit" at bounding box center [610, 267] width 45 height 16
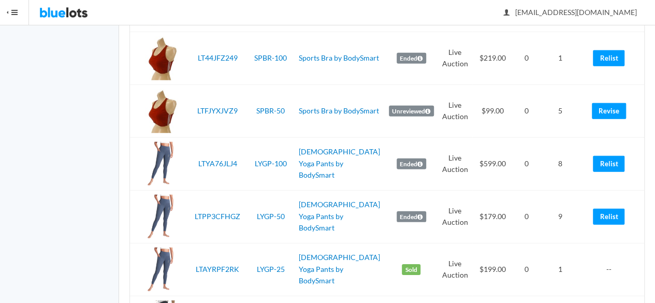
scroll to position [2621, 0]
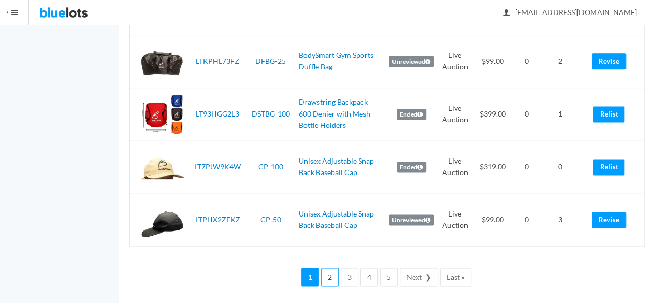
click at [330, 273] on link "2" at bounding box center [330, 277] width 18 height 19
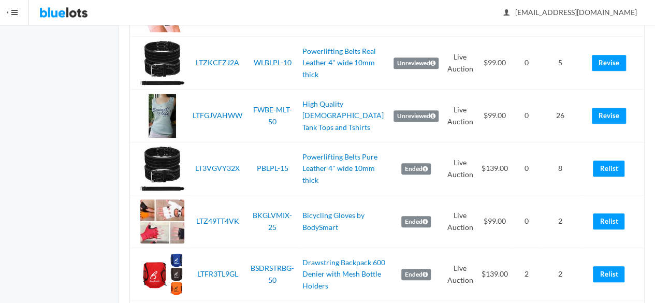
scroll to position [414, 0]
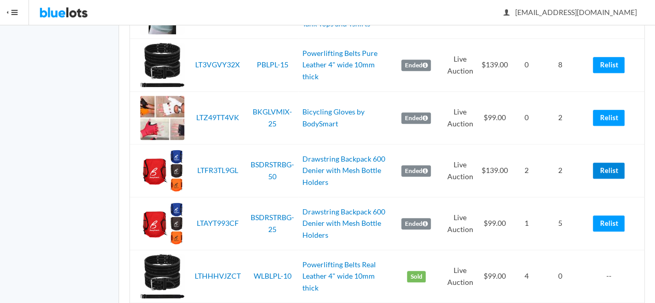
drag, startPoint x: 604, startPoint y: 173, endPoint x: 379, endPoint y: 55, distance: 254.2
click at [604, 173] on link "Relist" at bounding box center [609, 171] width 32 height 16
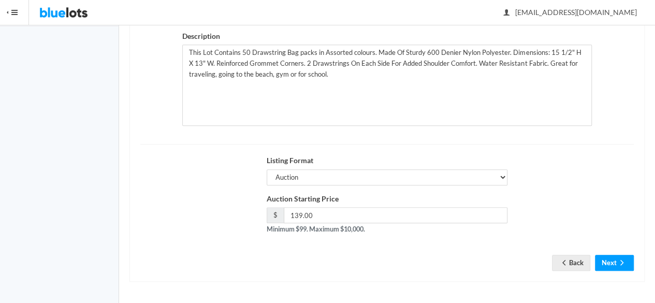
scroll to position [212, 0]
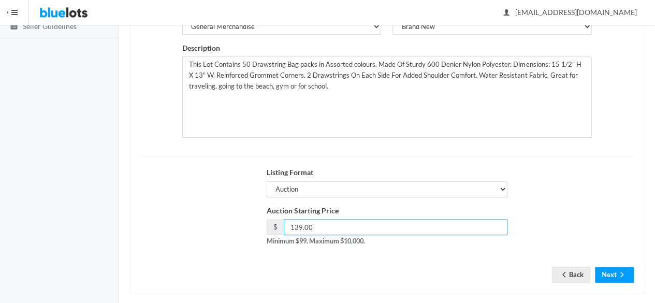
click at [361, 235] on input "139.00" at bounding box center [396, 227] width 224 height 16
type input "99"
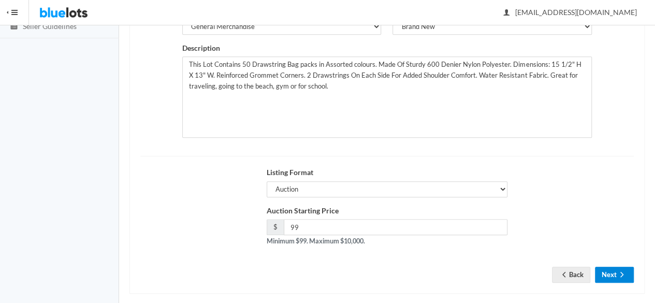
click at [623, 278] on icon "arrow forward" at bounding box center [621, 274] width 10 height 8
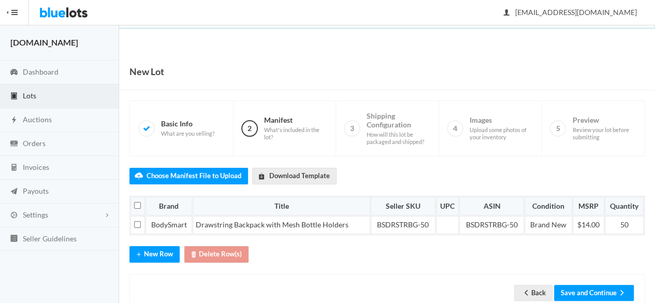
scroll to position [26, 0]
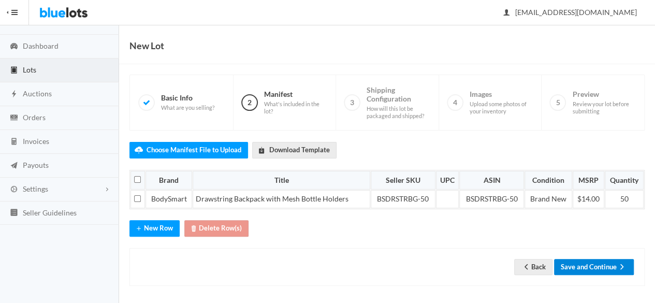
click at [610, 259] on button "Save and Continue" at bounding box center [594, 267] width 80 height 16
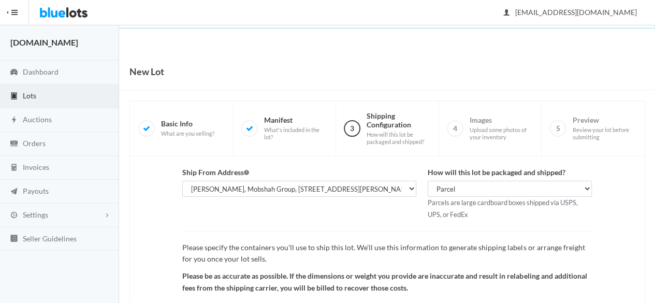
scroll to position [120, 0]
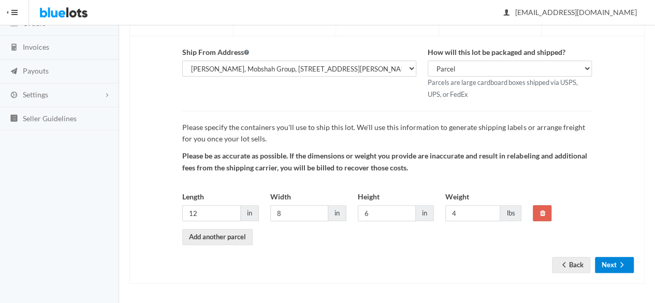
click at [610, 264] on button "Next" at bounding box center [614, 265] width 39 height 16
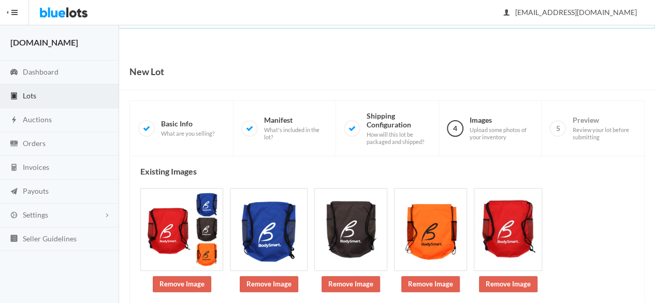
scroll to position [120, 0]
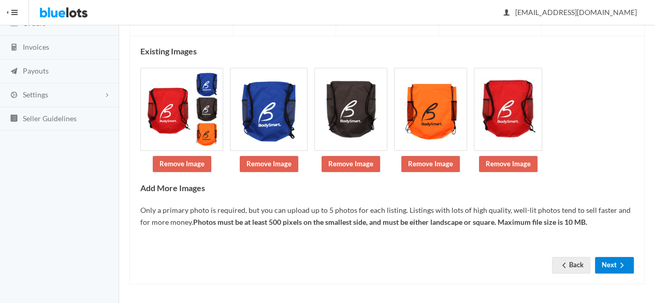
click at [614, 267] on button "Next" at bounding box center [614, 265] width 39 height 16
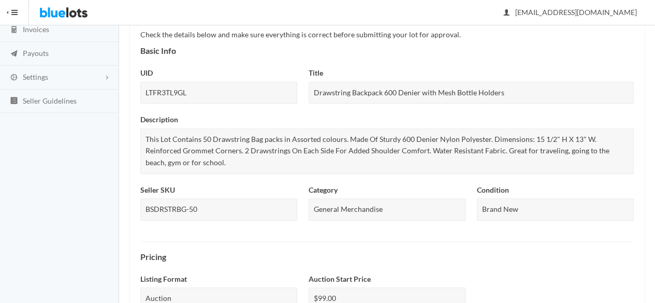
scroll to position [501, 0]
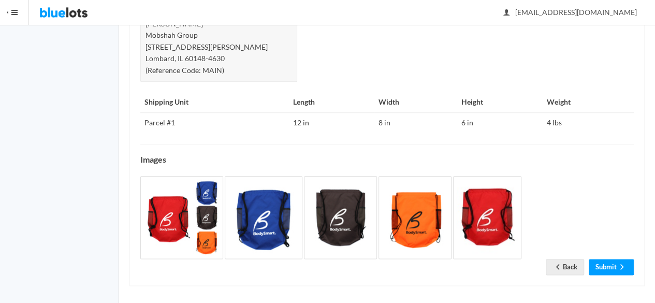
click at [607, 259] on link "Submit" at bounding box center [610, 267] width 45 height 16
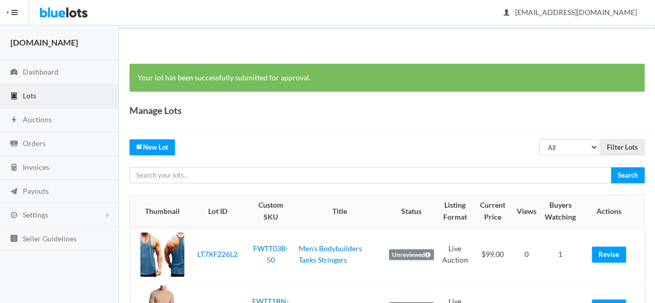
scroll to position [2621, 0]
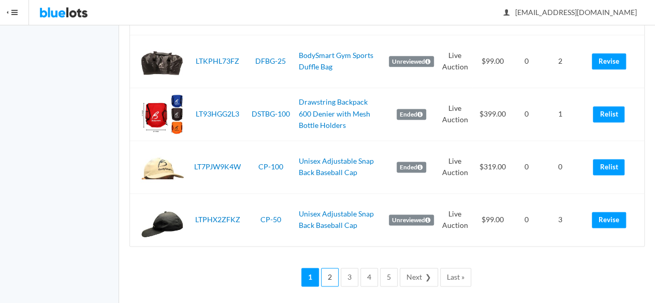
click at [331, 269] on link "2" at bounding box center [330, 277] width 18 height 19
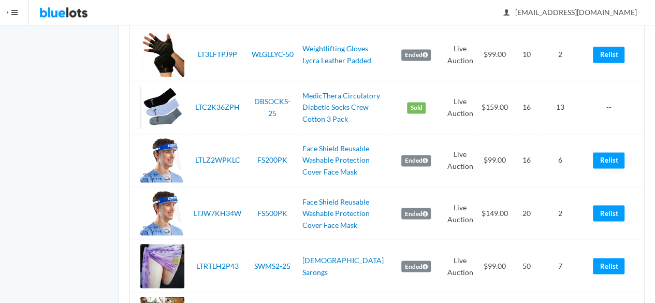
scroll to position [690, 0]
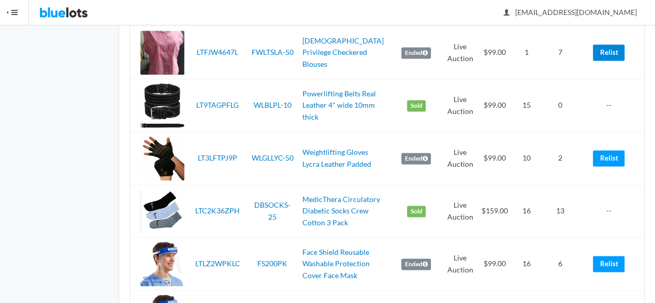
click at [611, 48] on link "Relist" at bounding box center [609, 53] width 32 height 16
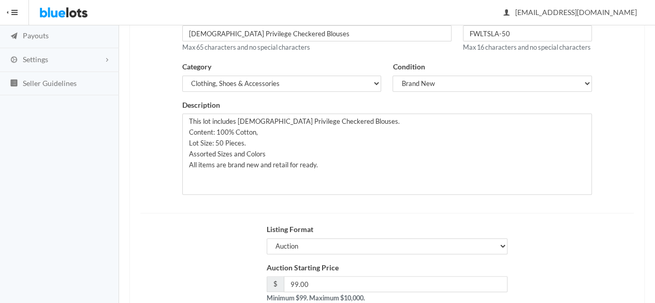
scroll to position [233, 0]
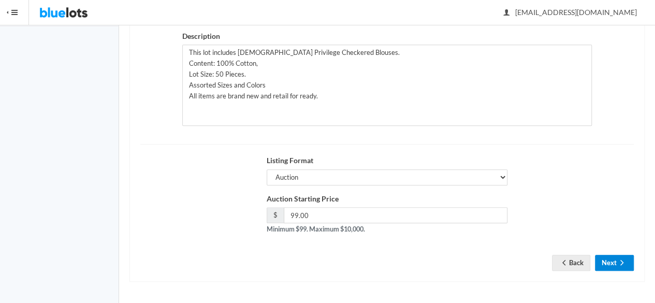
click at [616, 259] on icon "arrow forward" at bounding box center [621, 262] width 10 height 8
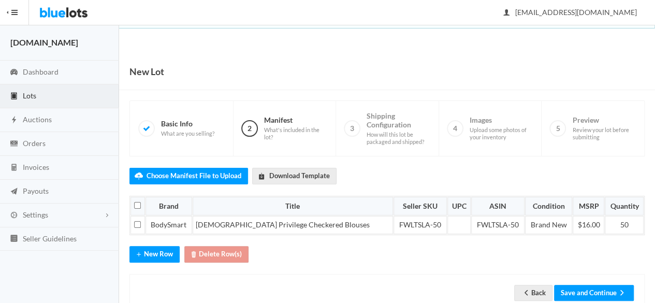
scroll to position [26, 0]
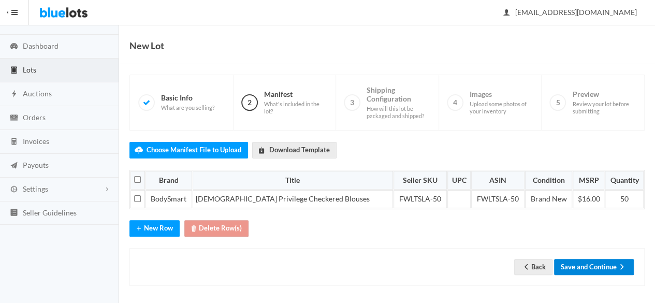
click at [587, 264] on button "Save and Continue" at bounding box center [594, 267] width 80 height 16
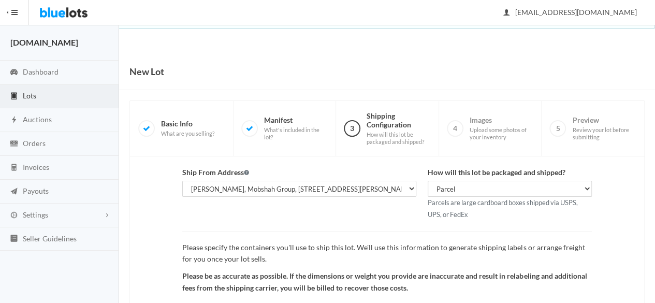
scroll to position [120, 0]
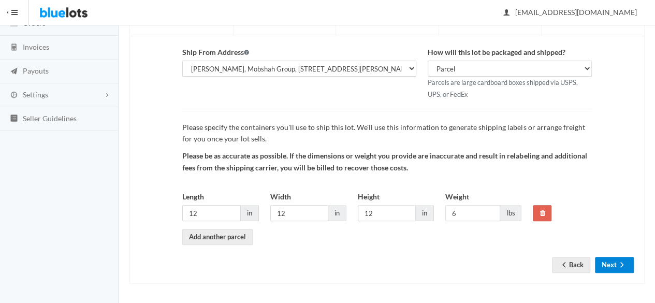
click at [625, 260] on icon "arrow forward" at bounding box center [621, 264] width 10 height 8
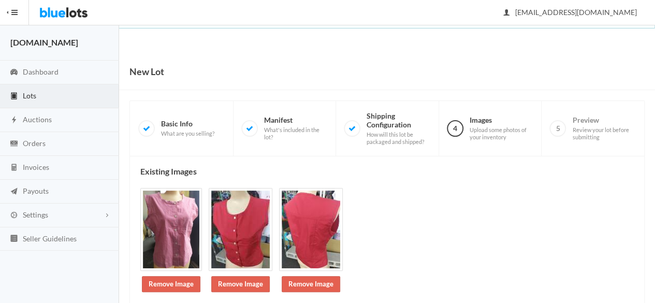
scroll to position [183, 0]
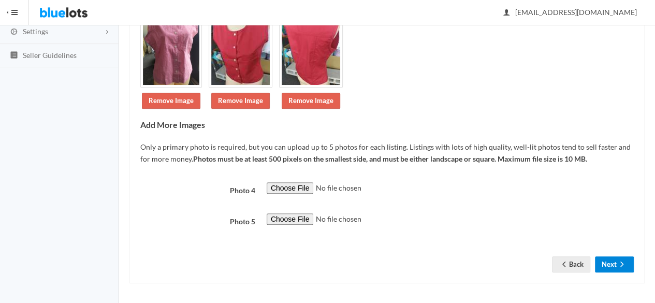
click at [617, 262] on icon "arrow forward" at bounding box center [621, 264] width 10 height 8
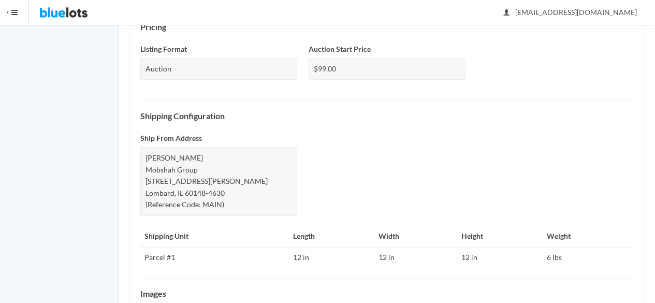
scroll to position [490, 0]
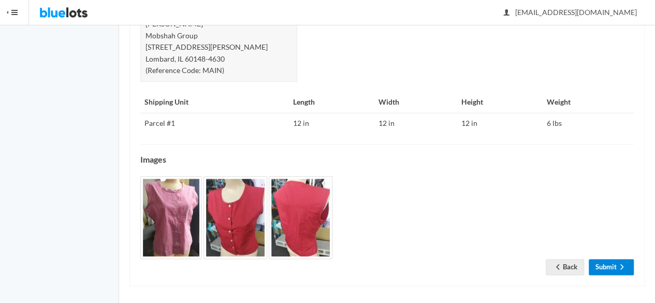
click at [624, 263] on icon "arrow forward" at bounding box center [621, 266] width 10 height 8
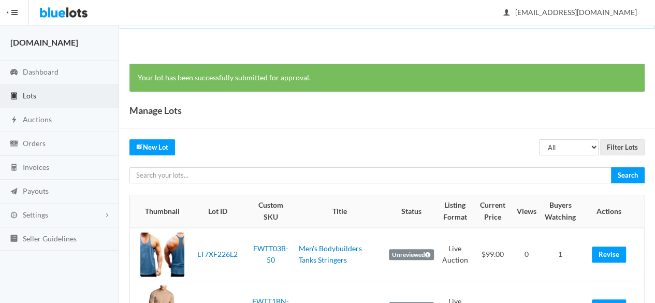
scroll to position [2621, 0]
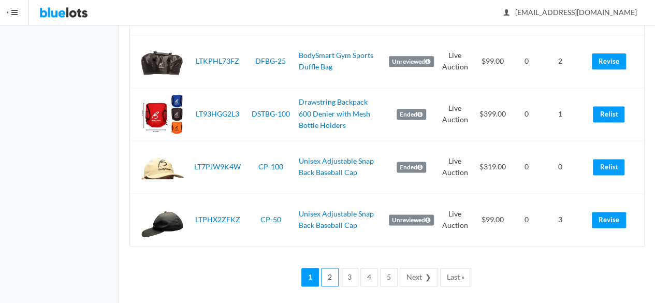
click at [334, 268] on link "2" at bounding box center [330, 277] width 18 height 19
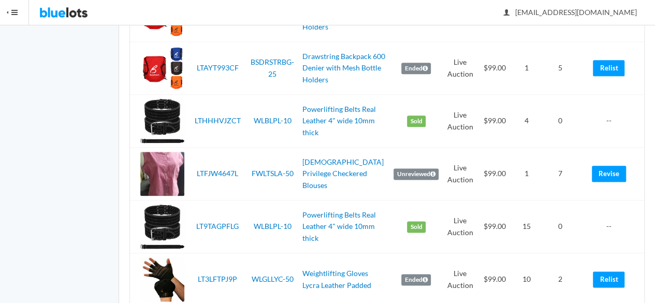
scroll to position [621, 0]
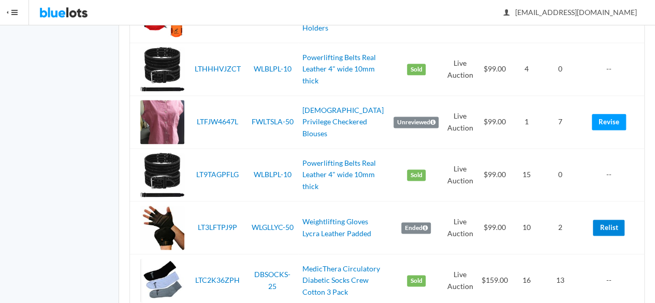
drag, startPoint x: 609, startPoint y: 231, endPoint x: 365, endPoint y: 44, distance: 307.0
click at [608, 231] on link "Relist" at bounding box center [609, 227] width 32 height 16
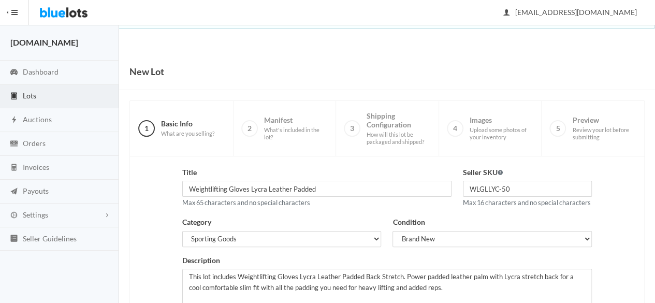
scroll to position [233, 0]
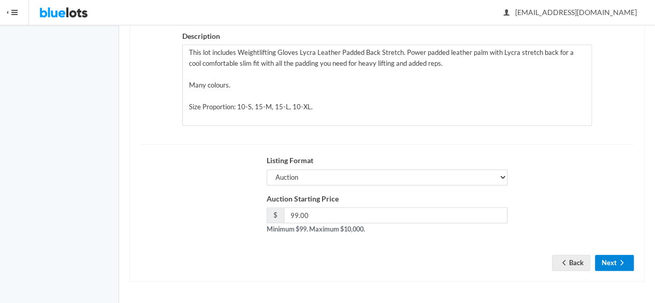
click at [616, 257] on button "Next" at bounding box center [614, 263] width 39 height 16
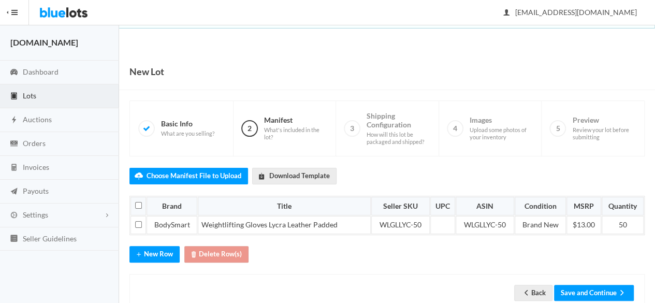
scroll to position [26, 0]
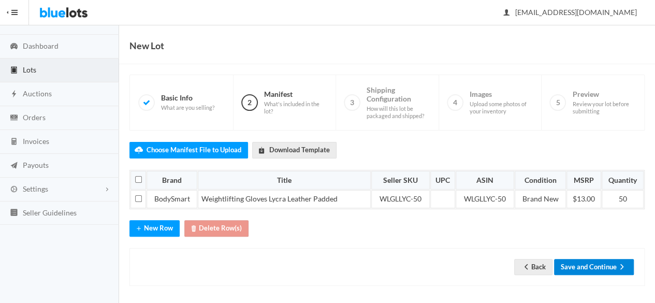
click at [577, 260] on button "Save and Continue" at bounding box center [594, 267] width 80 height 16
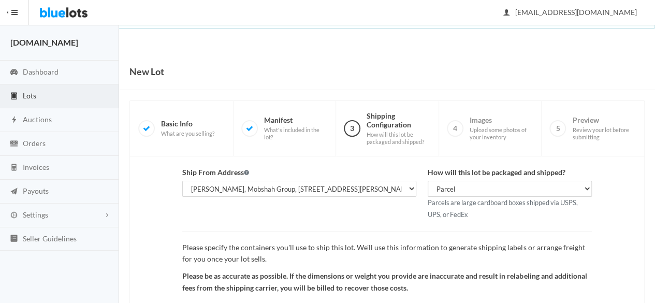
scroll to position [120, 0]
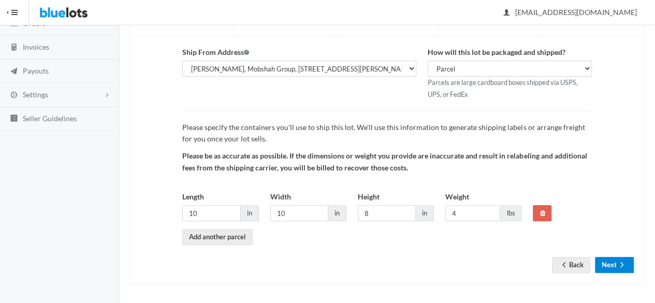
click at [611, 259] on button "Next" at bounding box center [614, 265] width 39 height 16
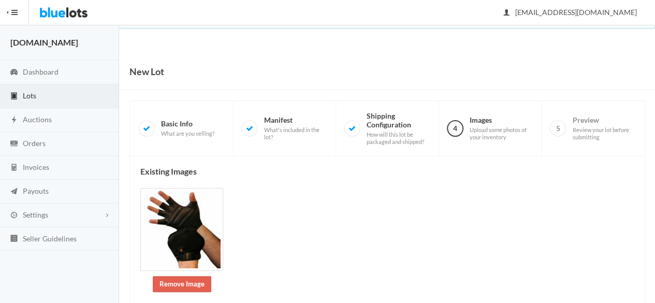
scroll to position [247, 0]
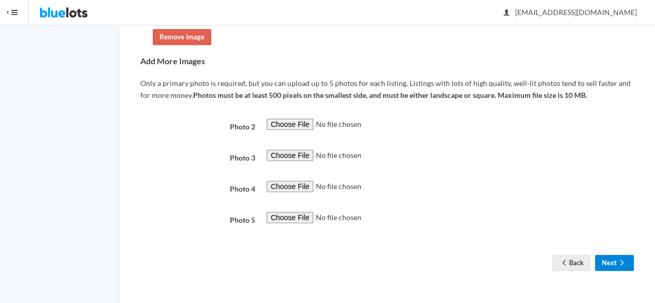
click at [608, 262] on button "Next" at bounding box center [614, 263] width 39 height 16
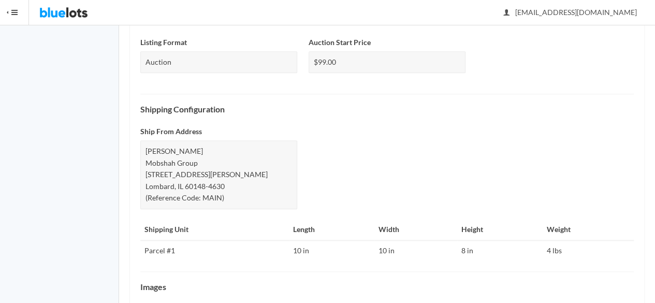
scroll to position [490, 0]
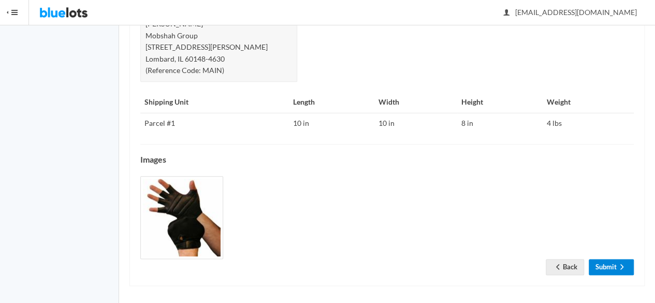
click at [602, 261] on link "Submit" at bounding box center [610, 267] width 45 height 16
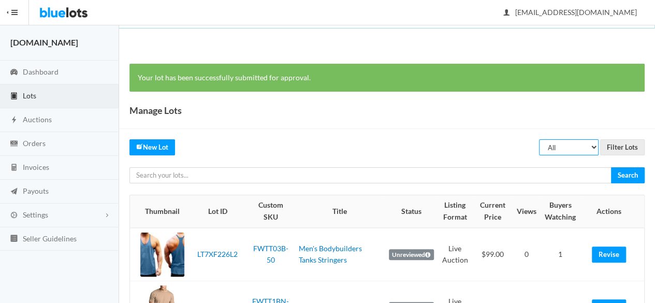
click at [568, 146] on select "All Draft Unreviewed Rejected Scheduled Listed Sold Ended" at bounding box center [569, 147] width 60 height 16
select select "ended"
click at [539, 139] on select "All Draft Unreviewed Rejected Scheduled Listed Sold Ended" at bounding box center [569, 147] width 60 height 16
click at [631, 149] on input "Filter Lots" at bounding box center [622, 147] width 45 height 16
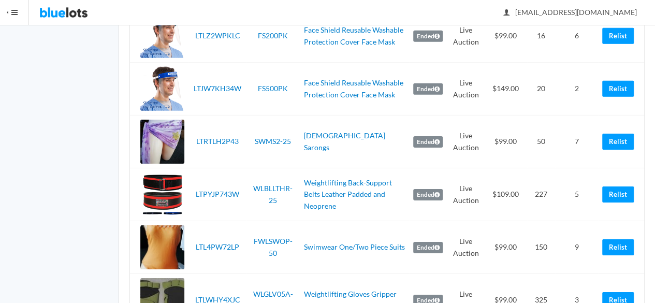
scroll to position [1656, 0]
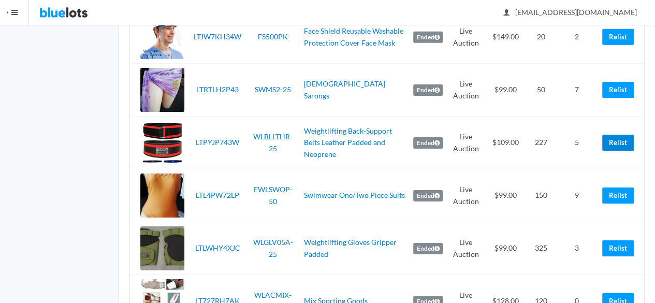
click at [619, 139] on link "Relist" at bounding box center [618, 143] width 32 height 16
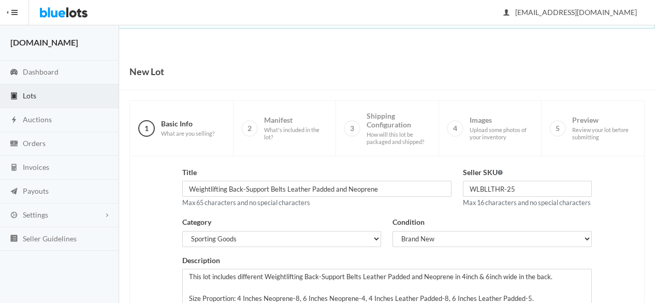
scroll to position [233, 0]
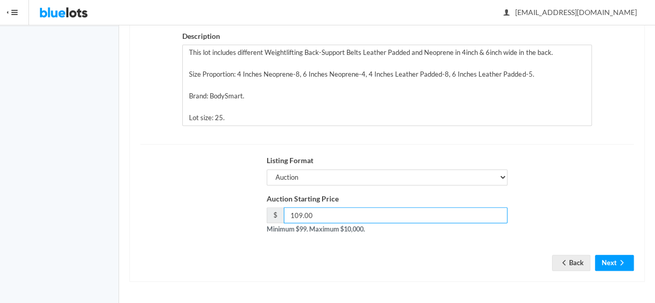
click at [347, 219] on input "109.00" at bounding box center [396, 215] width 224 height 16
click at [577, 267] on link "Back" at bounding box center [571, 263] width 38 height 16
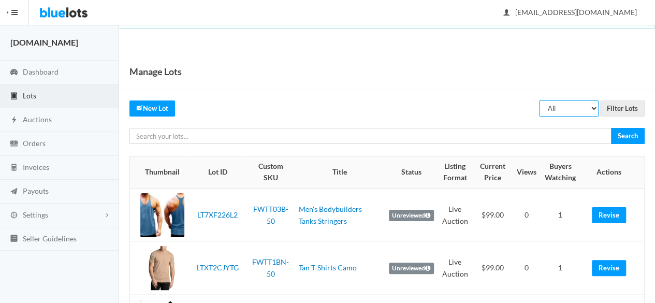
click at [579, 109] on select "All Draft Unreviewed Rejected Scheduled Listed Sold Ended" at bounding box center [569, 108] width 60 height 16
select select "ended"
click at [539, 100] on select "All Draft Unreviewed Rejected Scheduled Listed Sold Ended" at bounding box center [569, 108] width 60 height 16
click at [619, 112] on input "Filter Lots" at bounding box center [622, 108] width 45 height 16
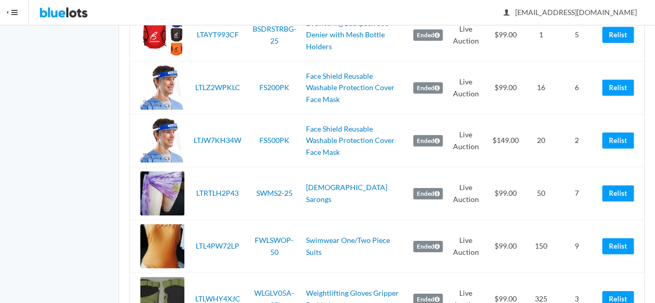
scroll to position [1604, 0]
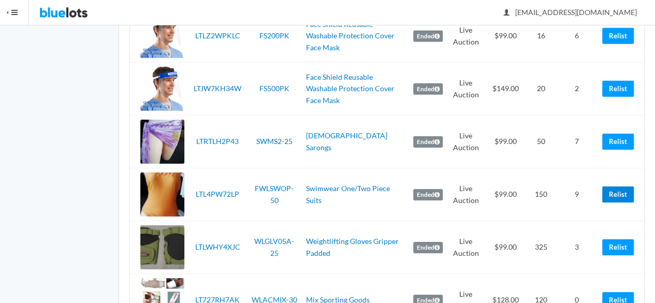
drag, startPoint x: 617, startPoint y: 184, endPoint x: 380, endPoint y: 55, distance: 270.2
click at [617, 186] on link "Relist" at bounding box center [618, 194] width 32 height 16
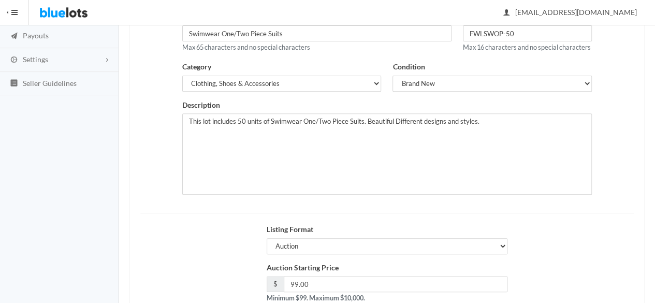
scroll to position [233, 0]
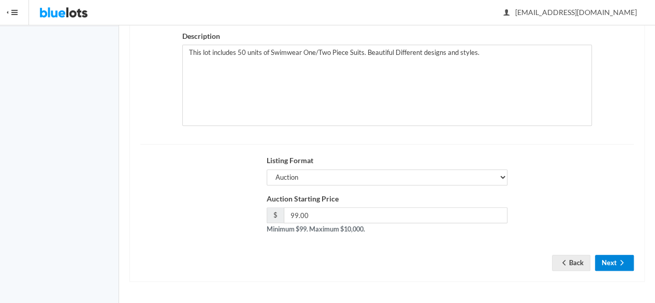
click at [629, 259] on button "Next" at bounding box center [614, 263] width 39 height 16
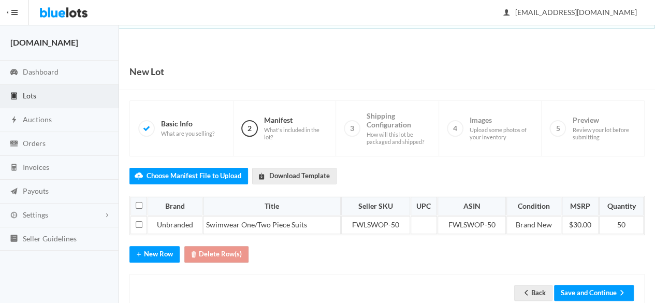
scroll to position [26, 0]
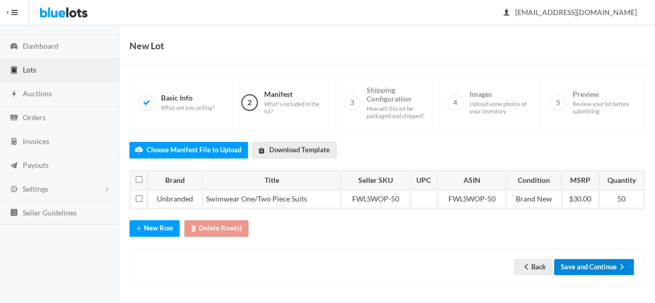
click at [590, 259] on button "Save and Continue" at bounding box center [594, 267] width 80 height 16
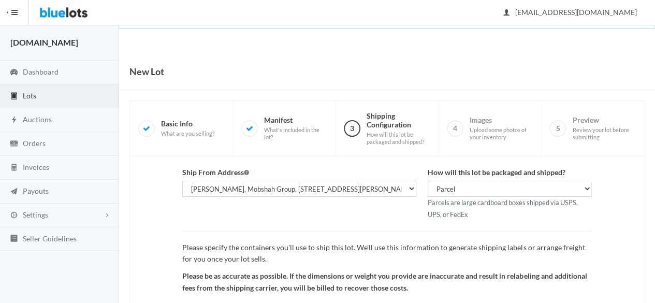
scroll to position [120, 0]
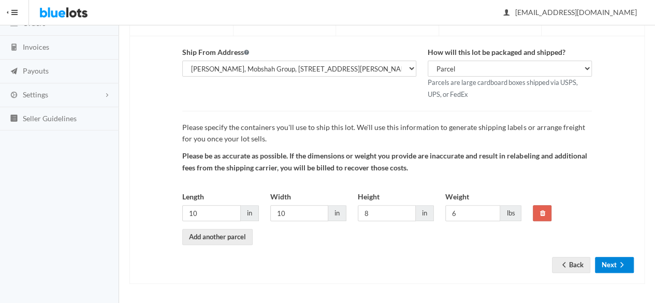
click at [617, 264] on icon "arrow forward" at bounding box center [621, 264] width 10 height 8
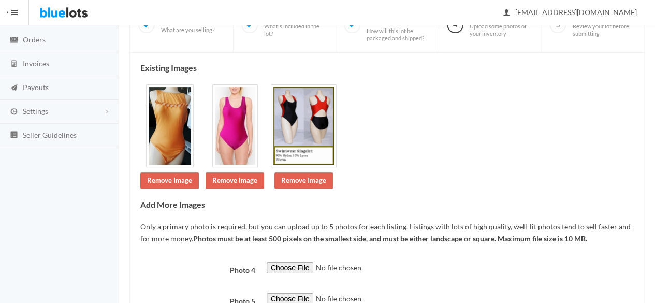
scroll to position [183, 0]
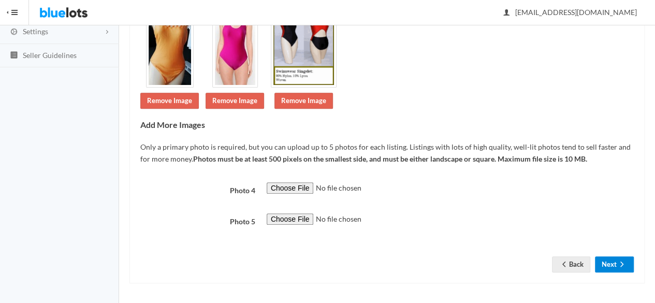
click at [621, 262] on icon "arrow forward" at bounding box center [621, 264] width 10 height 8
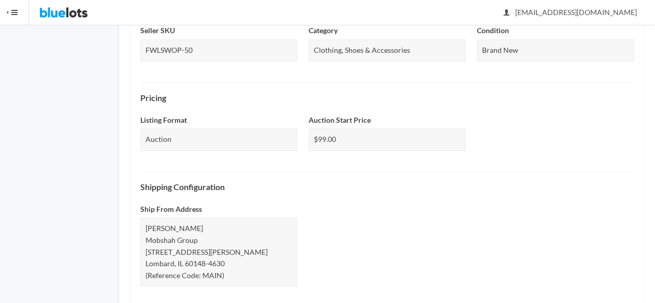
scroll to position [478, 0]
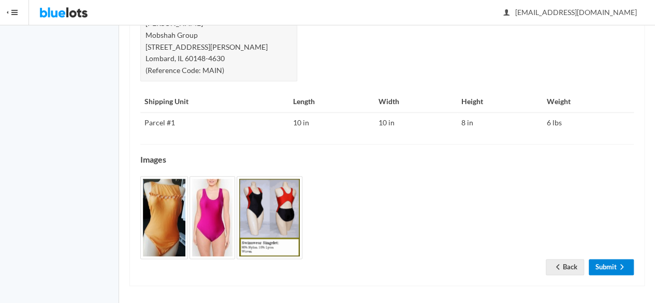
click at [630, 261] on link "Submit" at bounding box center [610, 267] width 45 height 16
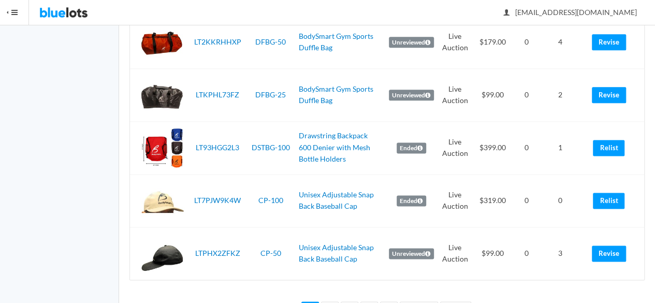
scroll to position [2621, 0]
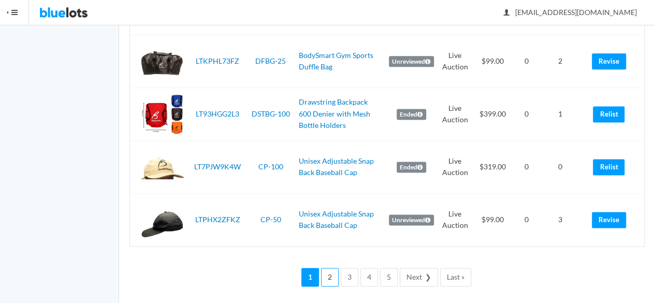
click at [336, 275] on link "2" at bounding box center [330, 277] width 18 height 19
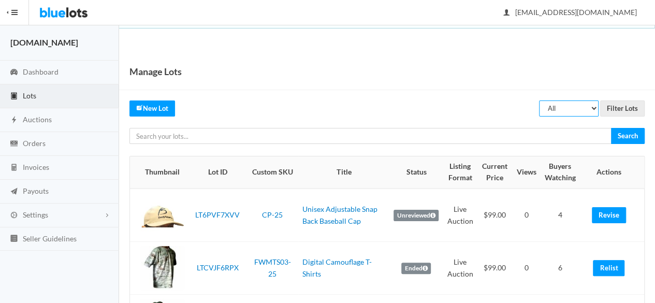
click at [568, 102] on select "All Draft Unreviewed Rejected Scheduled Listed Sold Ended" at bounding box center [569, 108] width 60 height 16
select select "ended"
click at [539, 100] on select "All Draft Unreviewed Rejected Scheduled Listed Sold Ended" at bounding box center [569, 108] width 60 height 16
click at [630, 107] on input "Filter Lots" at bounding box center [622, 108] width 45 height 16
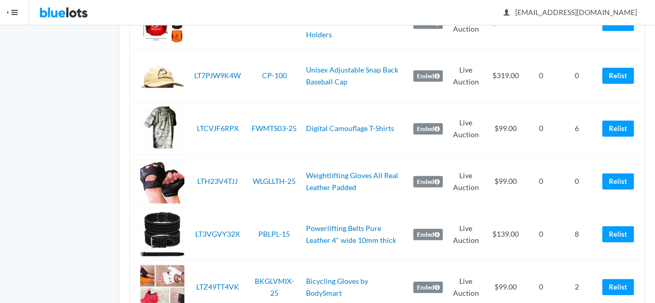
scroll to position [1384, 0]
